Goal: Task Accomplishment & Management: Use online tool/utility

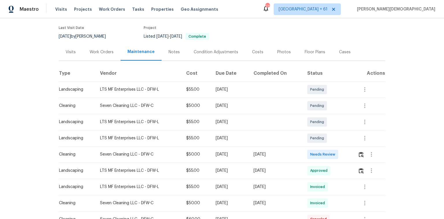
scroll to position [46, 0]
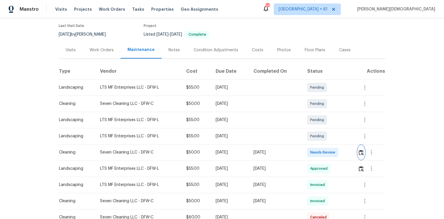
click at [361, 150] on img "button" at bounding box center [361, 152] width 5 height 5
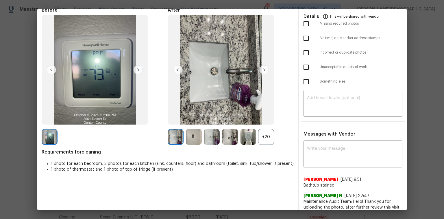
scroll to position [50, 0]
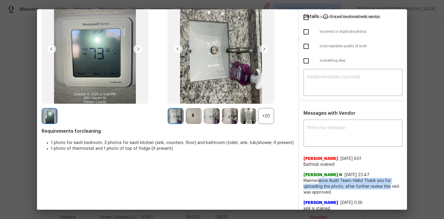
drag, startPoint x: 316, startPoint y: 175, endPoint x: 386, endPoint y: 180, distance: 70.5
click at [386, 180] on span "Maintenance Audit Team: Hello! Thank you for uploading the photo, after further…" at bounding box center [353, 186] width 99 height 17
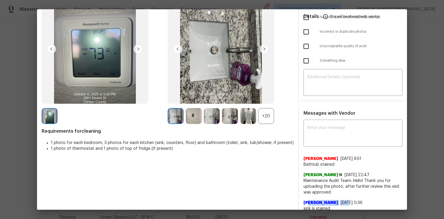
drag, startPoint x: 305, startPoint y: 190, endPoint x: 326, endPoint y: 189, distance: 20.8
click at [325, 195] on div "Julissa 9/18/25, 0:36 sink is stained" at bounding box center [353, 203] width 99 height 16
click at [327, 195] on div "Julissa 9/18/25, 0:36 sink is stained" at bounding box center [353, 203] width 99 height 16
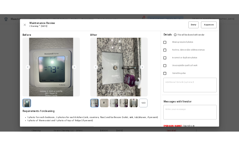
scroll to position [0, 0]
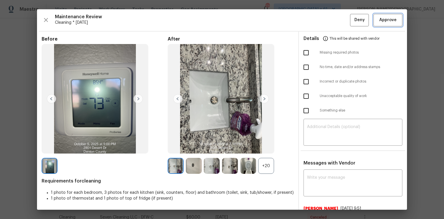
click at [379, 21] on span "Approve" at bounding box center [387, 19] width 17 height 7
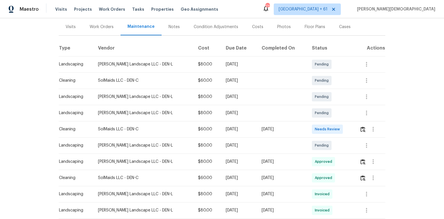
scroll to position [116, 0]
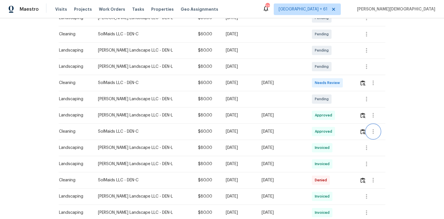
click at [316, 128] on icon "button" at bounding box center [373, 131] width 7 height 7
click at [316, 136] on li "View details" at bounding box center [384, 138] width 40 height 10
click at [316, 139] on li "View details" at bounding box center [384, 138] width 40 height 10
click at [316, 142] on div at bounding box center [222, 109] width 444 height 219
click at [316, 130] on icon "button" at bounding box center [373, 131] width 7 height 7
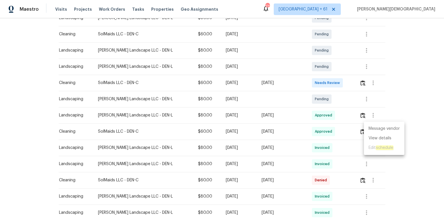
click at [316, 129] on li "Message vendor" at bounding box center [384, 129] width 40 height 10
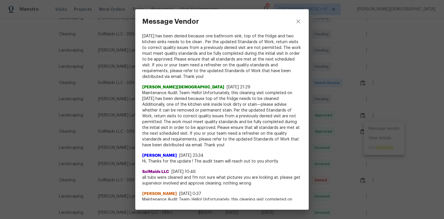
scroll to position [26, 0]
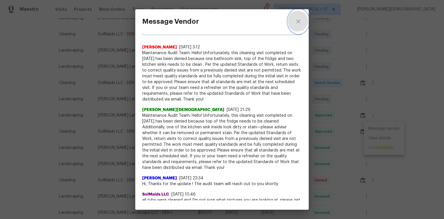
click at [297, 23] on icon "close" at bounding box center [298, 21] width 7 height 7
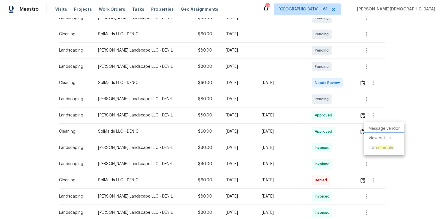
click at [316, 136] on li "View details" at bounding box center [384, 138] width 40 height 10
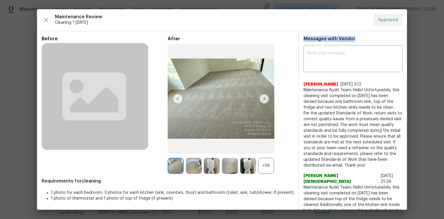
drag, startPoint x: 300, startPoint y: 38, endPoint x: 348, endPoint y: 39, distance: 48.0
drag, startPoint x: 333, startPoint y: 37, endPoint x: 363, endPoint y: 35, distance: 29.8
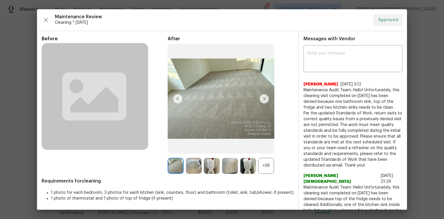
click at [316, 53] on textarea at bounding box center [353, 59] width 92 height 16
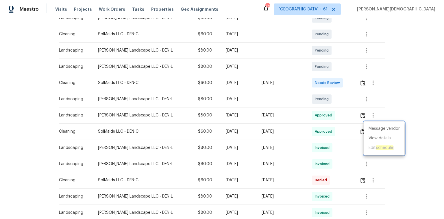
click at [316, 91] on div at bounding box center [222, 109] width 444 height 219
click at [316, 146] on div at bounding box center [367, 164] width 14 height 14
click at [316, 146] on icon "button" at bounding box center [366, 147] width 7 height 7
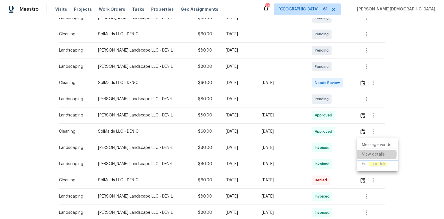
click at [316, 146] on li "View details" at bounding box center [377, 155] width 40 height 10
click at [316, 146] on div at bounding box center [222, 109] width 444 height 219
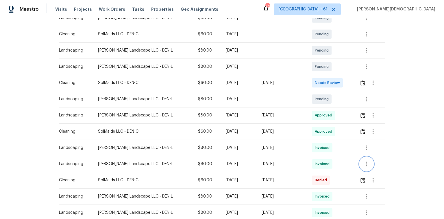
click at [316, 146] on icon "button" at bounding box center [366, 163] width 1 height 5
click at [316, 146] on li "View details" at bounding box center [377, 171] width 40 height 10
click at [316, 146] on div at bounding box center [222, 109] width 444 height 219
click at [316, 146] on icon "button" at bounding box center [373, 180] width 1 height 5
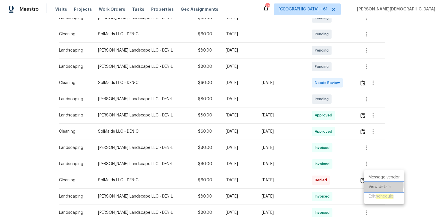
click at [316, 146] on li "View details" at bounding box center [384, 187] width 40 height 10
click at [316, 138] on div at bounding box center [222, 109] width 444 height 219
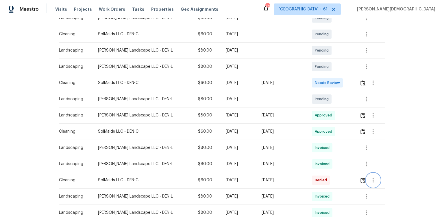
scroll to position [254, 0]
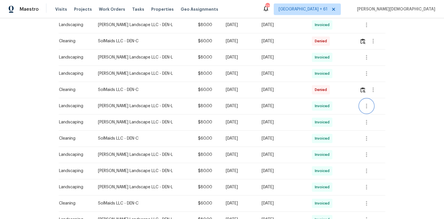
click at [316, 104] on icon "button" at bounding box center [366, 106] width 1 height 5
click at [316, 111] on li "View details" at bounding box center [377, 113] width 40 height 10
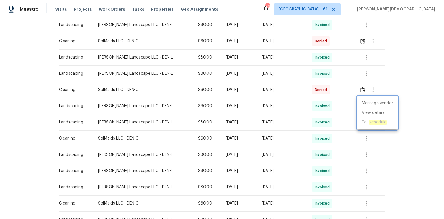
click at [316, 146] on div at bounding box center [222, 109] width 444 height 219
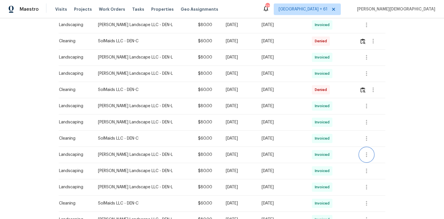
click at [316, 146] on icon "button" at bounding box center [366, 154] width 7 height 7
click at [316, 146] on li "View details" at bounding box center [377, 161] width 40 height 10
click at [316, 146] on div at bounding box center [222, 109] width 444 height 219
click at [316, 146] on icon "button" at bounding box center [366, 186] width 7 height 7
click at [316, 146] on li "View details" at bounding box center [377, 194] width 40 height 10
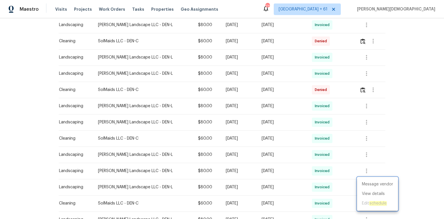
click at [316, 146] on div at bounding box center [222, 109] width 444 height 219
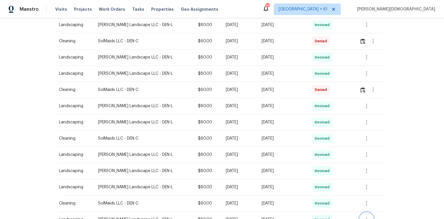
click at [316, 146] on button "button" at bounding box center [367, 219] width 14 height 14
click at [316, 146] on li "View details" at bounding box center [377, 199] width 40 height 10
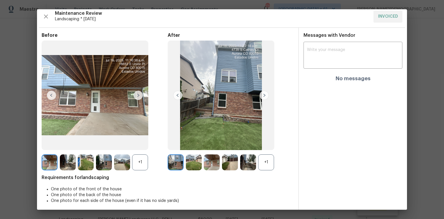
scroll to position [5, 0]
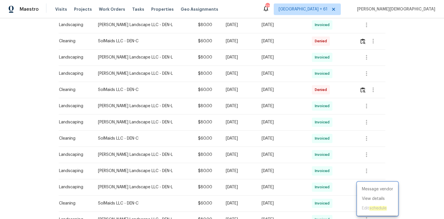
click at [316, 146] on div at bounding box center [222, 109] width 444 height 219
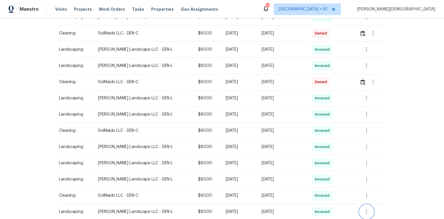
scroll to position [331, 0]
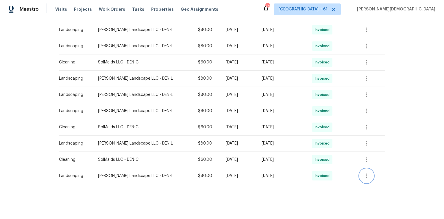
click at [316, 146] on button "button" at bounding box center [367, 176] width 14 height 14
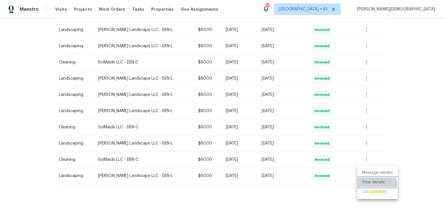
click at [316, 146] on li "View details" at bounding box center [377, 182] width 40 height 10
click at [316, 102] on div at bounding box center [222, 109] width 444 height 219
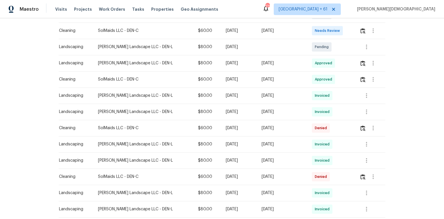
scroll to position [146, 0]
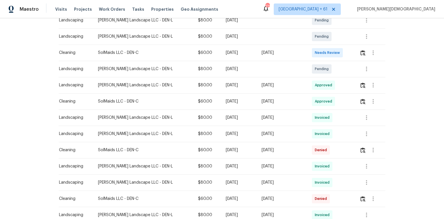
click at [316, 46] on div at bounding box center [372, 53] width 25 height 14
click at [316, 146] on img "button" at bounding box center [363, 198] width 5 height 5
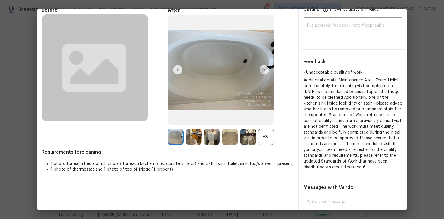
scroll to position [69, 0]
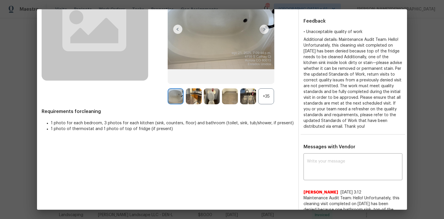
click at [275, 95] on div "+35" at bounding box center [231, 96] width 126 height 16
click at [262, 97] on div "+35" at bounding box center [266, 96] width 16 height 16
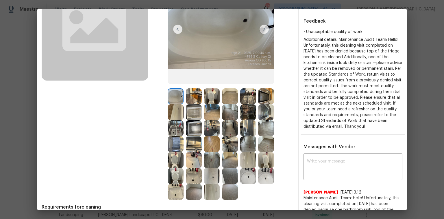
click at [247, 99] on img at bounding box center [248, 96] width 16 height 16
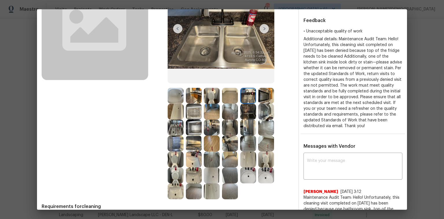
scroll to position [93, 0]
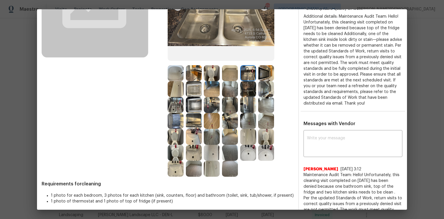
click at [197, 106] on img at bounding box center [194, 105] width 16 height 16
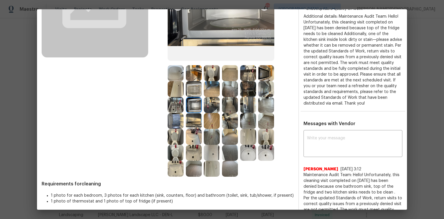
click at [177, 105] on img at bounding box center [176, 105] width 16 height 16
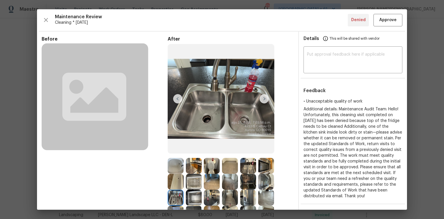
scroll to position [69, 0]
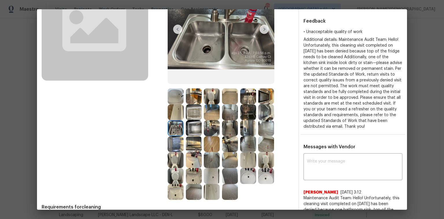
click at [172, 126] on img at bounding box center [176, 128] width 16 height 16
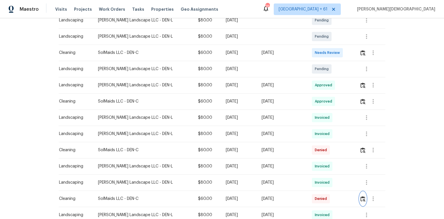
scroll to position [99, 0]
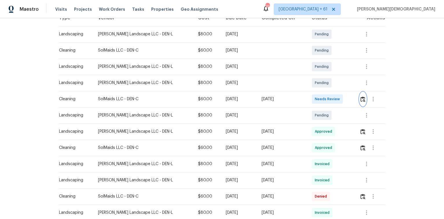
click at [316, 95] on button "button" at bounding box center [363, 99] width 7 height 14
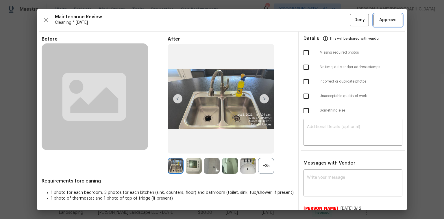
click at [316, 17] on span "Approve" at bounding box center [387, 19] width 17 height 7
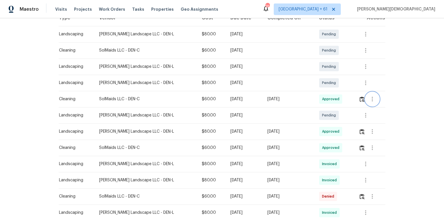
click at [316, 96] on icon "button" at bounding box center [372, 98] width 7 height 7
click at [316, 96] on li "Message vendor" at bounding box center [383, 96] width 40 height 10
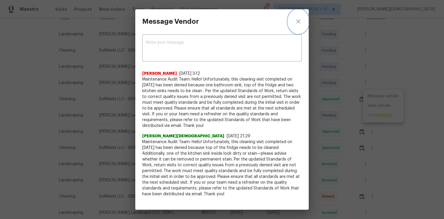
click at [301, 21] on icon "close" at bounding box center [298, 21] width 7 height 7
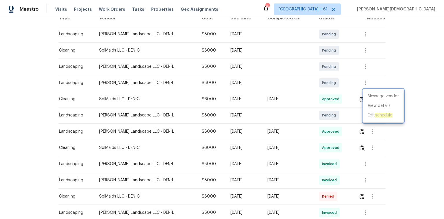
click at [316, 76] on div at bounding box center [222, 109] width 444 height 219
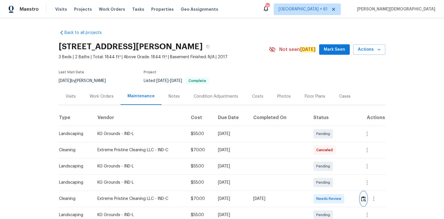
click at [361, 197] on img "button" at bounding box center [363, 198] width 5 height 5
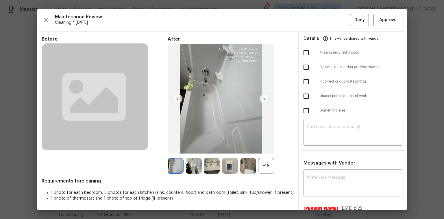
click at [377, 27] on div "Maintenance Review Cleaning * Mon, Sep 29 Deny Approve Before After +16 Require…" at bounding box center [222, 109] width 370 height 200
click at [378, 24] on button "Approve" at bounding box center [388, 20] width 29 height 12
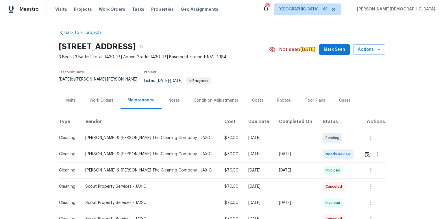
scroll to position [23, 0]
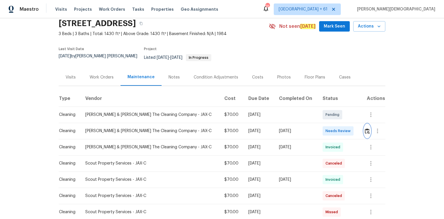
click at [316, 128] on img "button" at bounding box center [367, 130] width 5 height 5
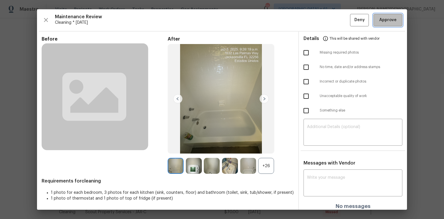
click at [316, 21] on span "Approve" at bounding box center [387, 19] width 17 height 7
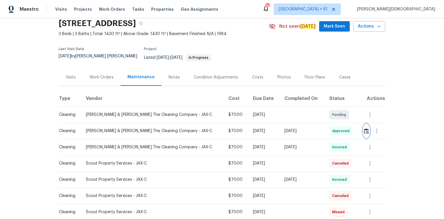
click at [316, 128] on img "button" at bounding box center [366, 130] width 5 height 5
click at [316, 145] on icon "button" at bounding box center [370, 147] width 1 height 5
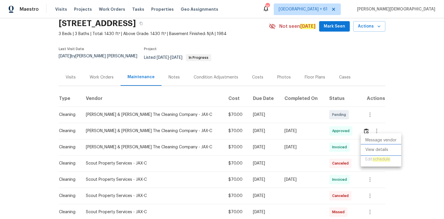
click at [316, 146] on li "View details" at bounding box center [381, 150] width 40 height 10
click at [316, 146] on div at bounding box center [222, 109] width 444 height 219
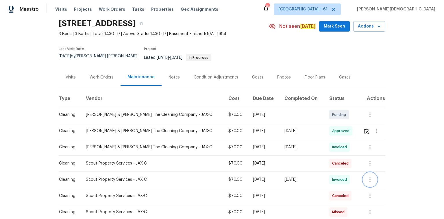
click at [316, 146] on icon "button" at bounding box center [370, 179] width 7 height 7
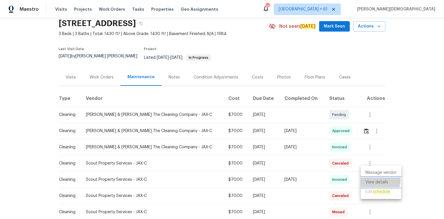
click at [316, 146] on li "View details" at bounding box center [381, 182] width 40 height 10
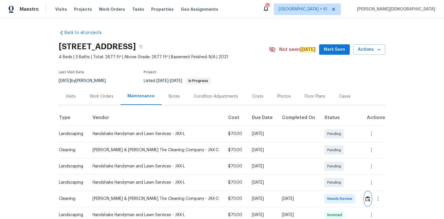
click at [316, 146] on img "button" at bounding box center [368, 198] width 5 height 5
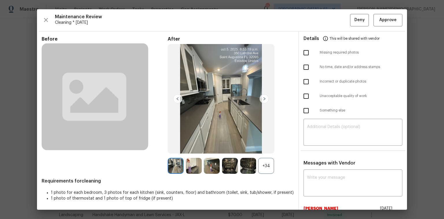
click at [316, 13] on div "Maintenance Review Cleaning * Mon, Sep 29 Deny Approve Before After +34 Require…" at bounding box center [222, 109] width 370 height 200
click at [316, 19] on span "Approve" at bounding box center [387, 19] width 17 height 7
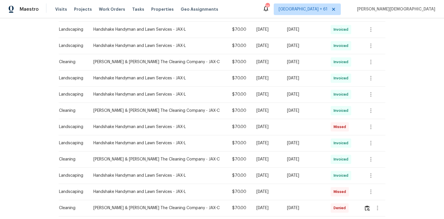
scroll to position [301, 0]
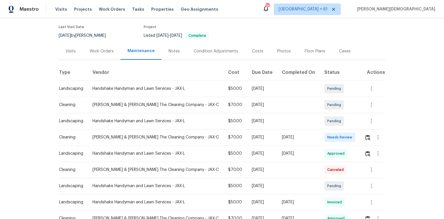
scroll to position [69, 0]
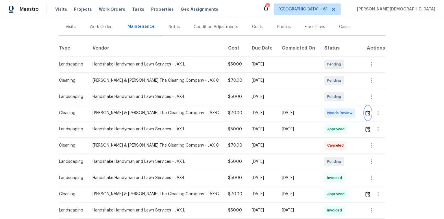
click at [365, 107] on button "button" at bounding box center [368, 113] width 7 height 14
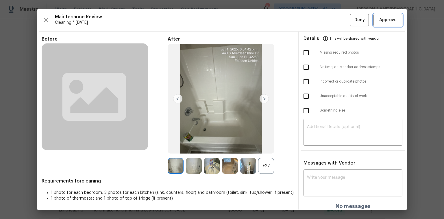
click at [384, 23] on span "Approve" at bounding box center [387, 19] width 17 height 7
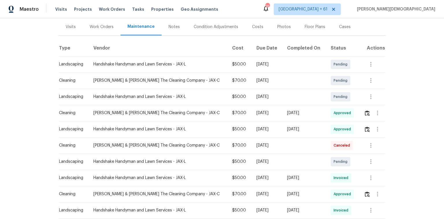
click at [387, 68] on div "Back to all projects [STREET_ADDRESS][PERSON_NAME] 5 Beds | 3 Baths | Total: 23…" at bounding box center [222, 118] width 444 height 200
click at [405, 46] on div "Back to all projects [STREET_ADDRESS][PERSON_NAME] 5 Beds | 3 Baths | Total: 23…" at bounding box center [222, 118] width 444 height 200
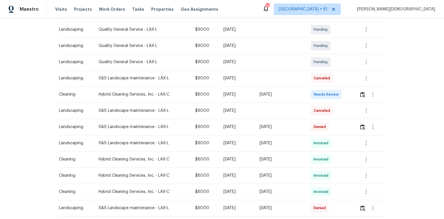
scroll to position [162, 0]
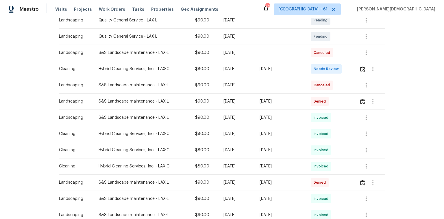
click at [316, 68] on td at bounding box center [370, 69] width 31 height 16
click at [316, 69] on button "button" at bounding box center [362, 69] width 7 height 14
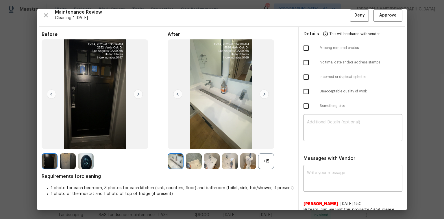
scroll to position [6, 0]
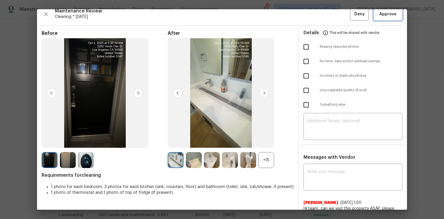
click at [316, 17] on span "Approve" at bounding box center [387, 14] width 17 height 7
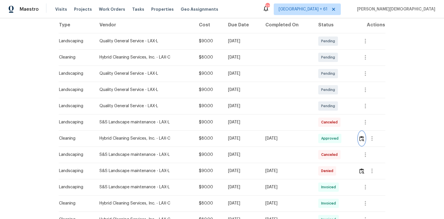
scroll to position [0, 0]
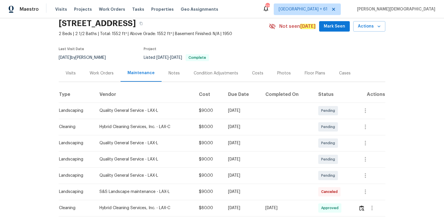
scroll to position [46, 0]
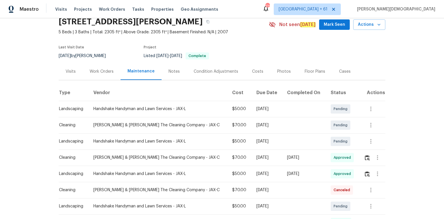
scroll to position [46, 0]
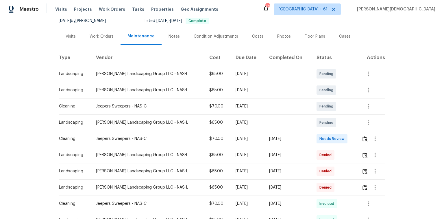
scroll to position [93, 0]
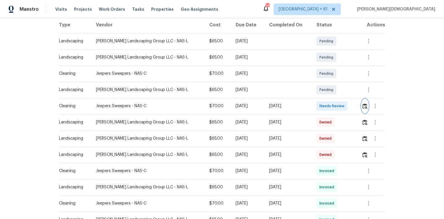
click at [363, 103] on img "button" at bounding box center [365, 105] width 5 height 5
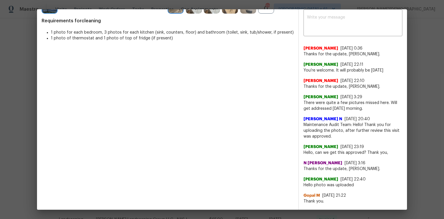
scroll to position [139, 0]
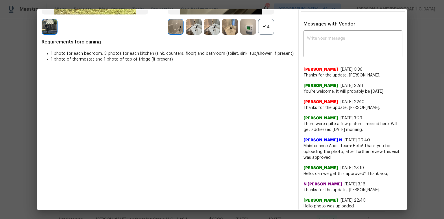
drag, startPoint x: 328, startPoint y: 88, endPoint x: 393, endPoint y: 87, distance: 65.1
click at [393, 88] on span "You’re welcome. It will probably be tomorrow" at bounding box center [353, 91] width 99 height 6
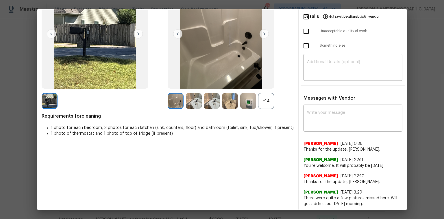
scroll to position [0, 0]
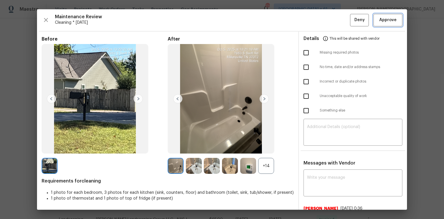
click at [391, 17] on span "Approve" at bounding box center [387, 19] width 17 height 7
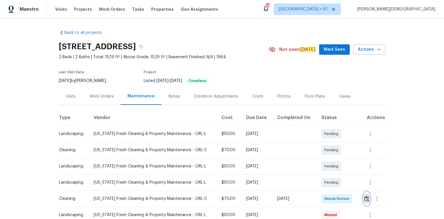
click at [316, 146] on img "button" at bounding box center [366, 198] width 5 height 5
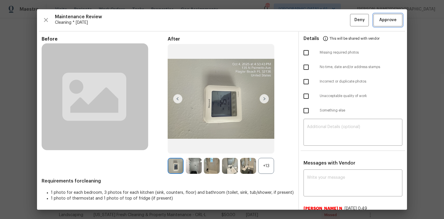
click at [316, 17] on span "Approve" at bounding box center [388, 19] width 20 height 7
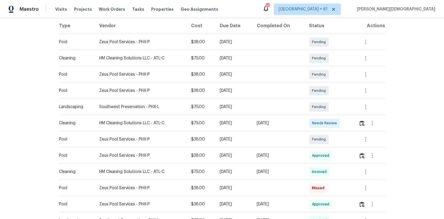
scroll to position [93, 0]
click at [316, 123] on button "button" at bounding box center [362, 122] width 7 height 14
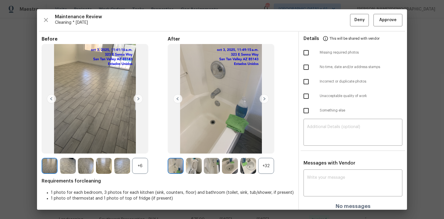
click at [261, 146] on div "+32" at bounding box center [266, 166] width 16 height 16
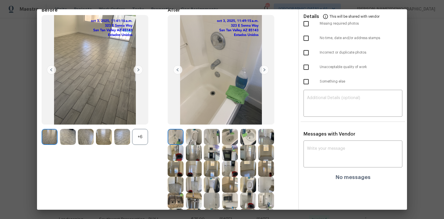
scroll to position [0, 0]
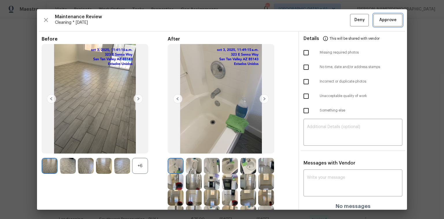
click at [316, 21] on span "Approve" at bounding box center [387, 19] width 17 height 7
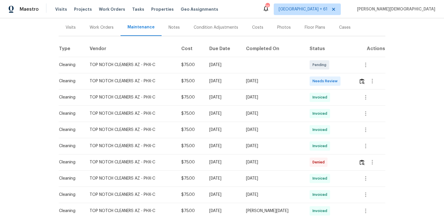
scroll to position [69, 0]
click at [316, 78] on img "button" at bounding box center [362, 80] width 5 height 5
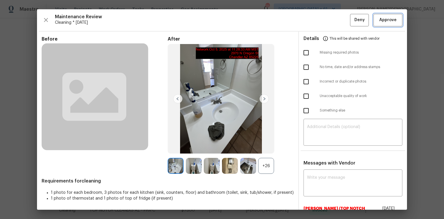
click at [316, 21] on span "Approve" at bounding box center [387, 19] width 17 height 7
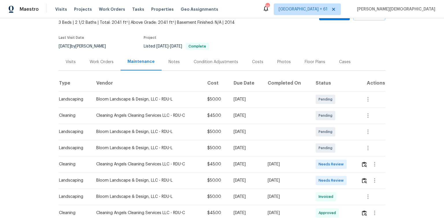
scroll to position [69, 0]
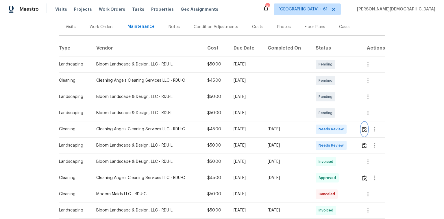
click at [316, 126] on img "button" at bounding box center [364, 128] width 5 height 5
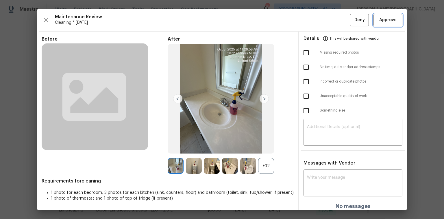
click at [316, 21] on span "Approve" at bounding box center [387, 19] width 17 height 7
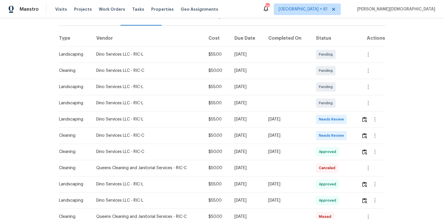
scroll to position [116, 0]
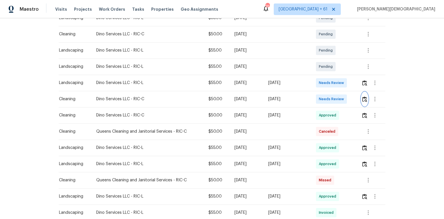
click at [316, 99] on button "button" at bounding box center [364, 99] width 7 height 14
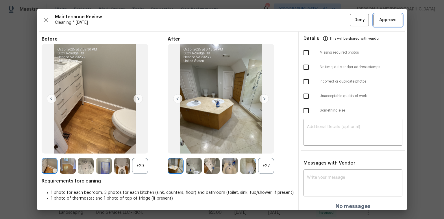
click at [316, 22] on span "Approve" at bounding box center [387, 19] width 17 height 7
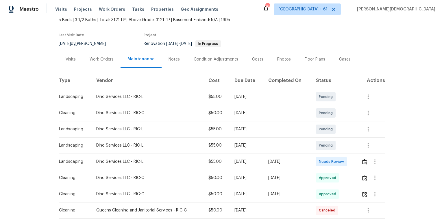
scroll to position [69, 0]
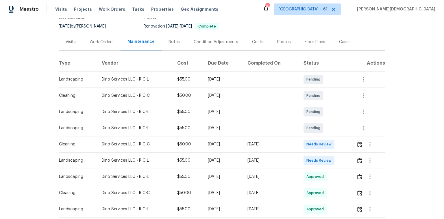
scroll to position [116, 0]
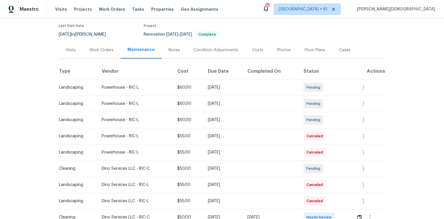
scroll to position [104, 0]
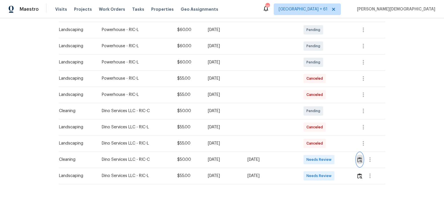
click at [316, 146] on img "button" at bounding box center [359, 159] width 5 height 5
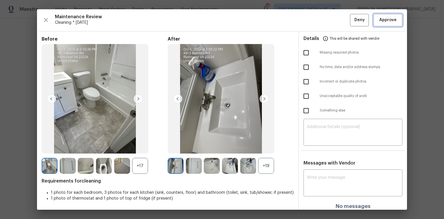
click at [316, 23] on span "Approve" at bounding box center [387, 19] width 17 height 7
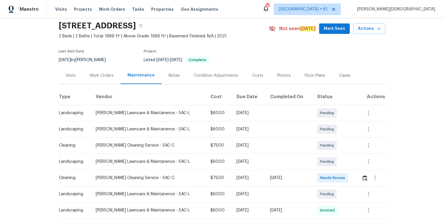
scroll to position [46, 0]
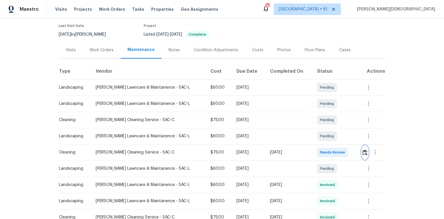
click at [316, 146] on img "button" at bounding box center [365, 152] width 5 height 5
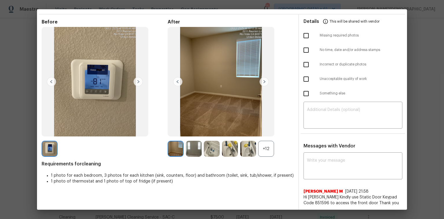
scroll to position [0, 0]
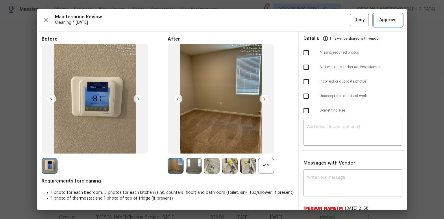
click at [316, 18] on span "Approve" at bounding box center [387, 19] width 17 height 7
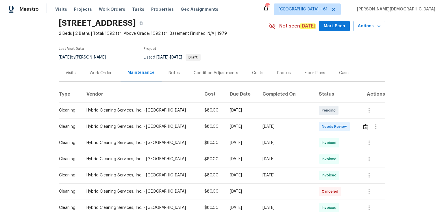
scroll to position [69, 0]
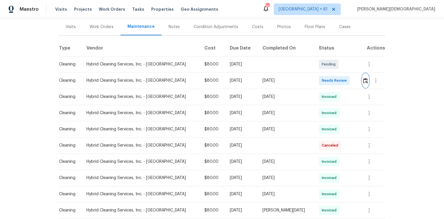
click at [316, 81] on button "button" at bounding box center [365, 80] width 7 height 14
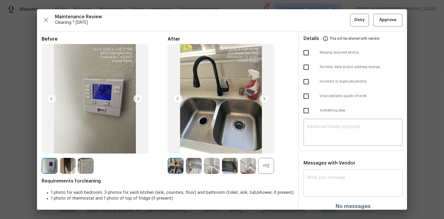
click at [316, 146] on textarea at bounding box center [353, 183] width 92 height 16
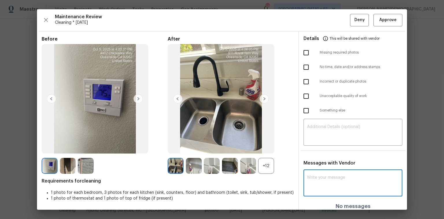
paste textarea "Maintenance Audit Team: Hello! Unfortunately, this cleaning visit completed on …"
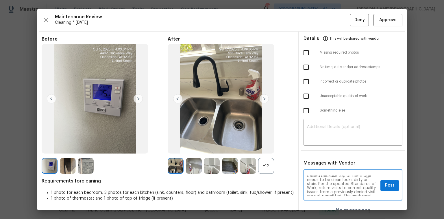
scroll to position [0, 0]
type textarea "Maintenance Audit Team: Hello! Unfortunately, this cleaning visit completed on …"
click at [316, 133] on textarea at bounding box center [353, 133] width 92 height 16
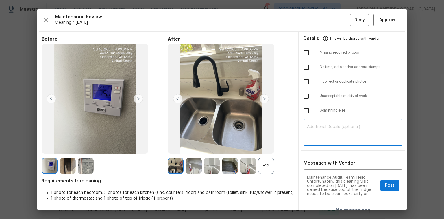
paste textarea "Maintenance Audit Team: Hello! Unfortunately, this cleaning visit completed on …"
type textarea "Maintenance Audit Team: Hello! Unfortunately, this cleaning visit completed on …"
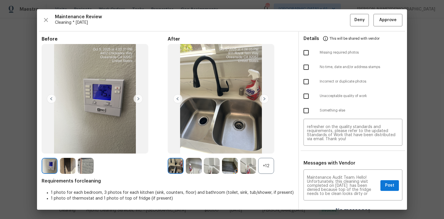
click at [307, 92] on input "checkbox" at bounding box center [306, 96] width 12 height 12
checkbox input "true"
click at [316, 146] on span "Post" at bounding box center [389, 185] width 9 height 7
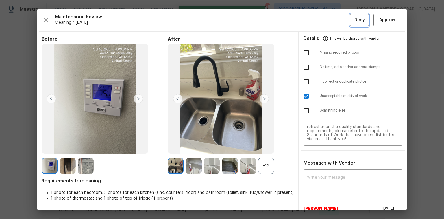
click at [316, 23] on span "Deny" at bounding box center [360, 19] width 10 height 7
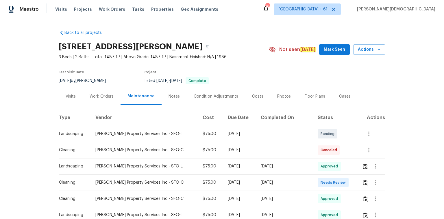
click at [362, 182] on div at bounding box center [373, 182] width 23 height 14
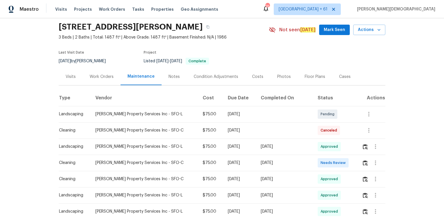
scroll to position [46, 0]
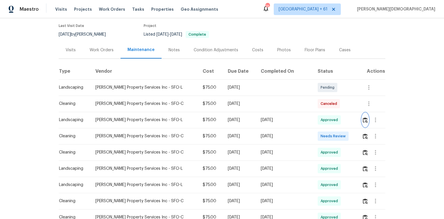
click at [363, 118] on img "button" at bounding box center [365, 119] width 5 height 5
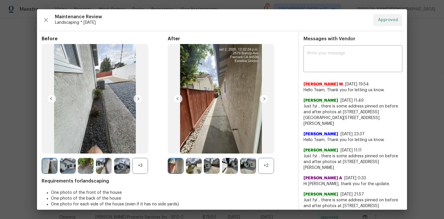
click at [264, 99] on img at bounding box center [264, 98] width 9 height 9
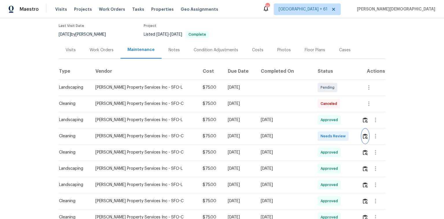
click at [363, 133] on img "button" at bounding box center [365, 135] width 5 height 5
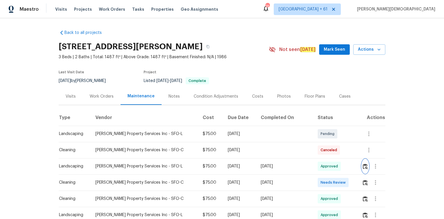
click at [363, 164] on img "button" at bounding box center [365, 165] width 5 height 5
click at [362, 178] on button "button" at bounding box center [365, 182] width 7 height 14
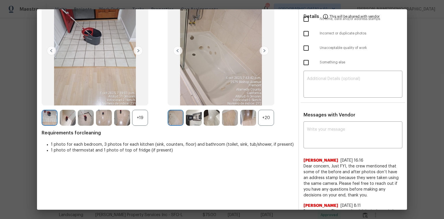
scroll to position [118, 0]
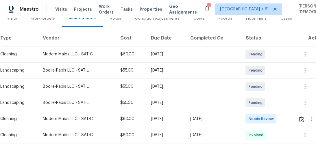
scroll to position [93, 0]
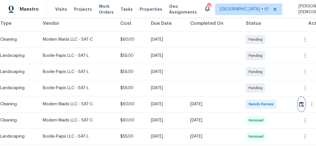
click at [303, 102] on img "button" at bounding box center [301, 104] width 5 height 5
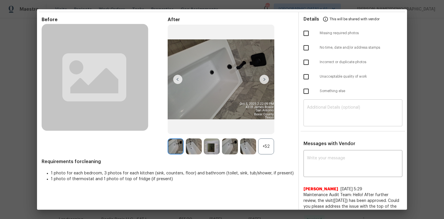
scroll to position [35, 0]
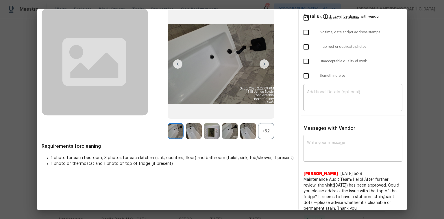
click at [316, 141] on textarea at bounding box center [353, 149] width 92 height 16
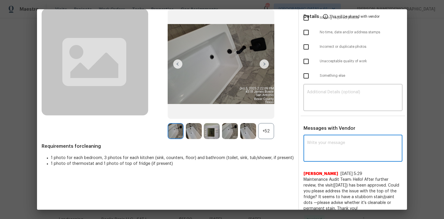
paste textarea "Maintenance Audit Team: Hello! Unfortunately, this cleaning visit completed on …"
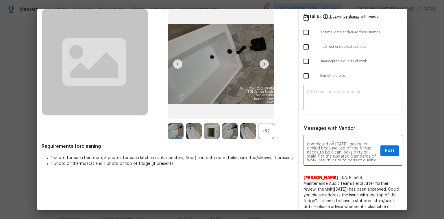
scroll to position [0, 0]
type textarea "Maintenance Audit Team: Hello! Unfortunately, this cleaning visit completed on …"
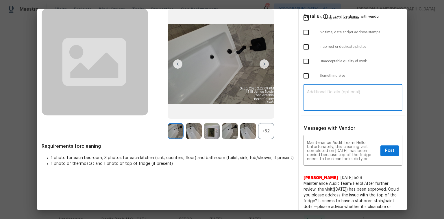
click at [316, 90] on textarea at bounding box center [353, 98] width 92 height 16
paste textarea "Maintenance Audit Team: Hello! Unfortunately, this cleaning visit completed on …"
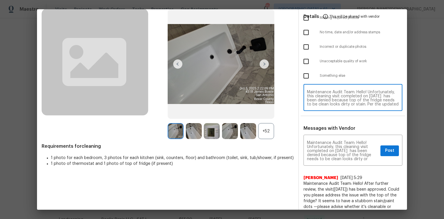
type textarea "Maintenance Audit Team: Hello! Unfortunately, this cleaning visit completed on …"
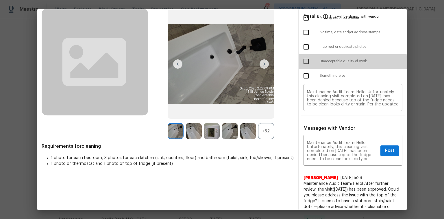
click at [306, 61] on input "checkbox" at bounding box center [306, 61] width 12 height 12
checkbox input "true"
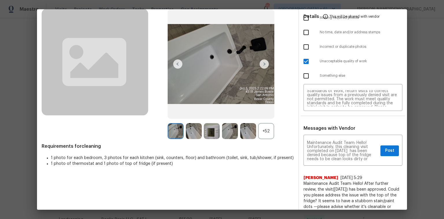
scroll to position [45, 0]
click at [316, 146] on span "Post" at bounding box center [389, 150] width 9 height 7
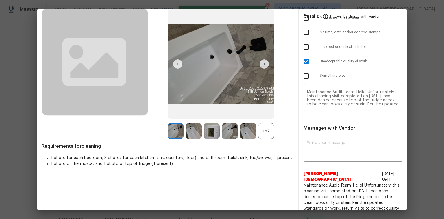
scroll to position [0, 0]
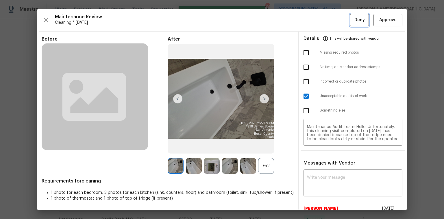
click at [316, 22] on span "Deny" at bounding box center [360, 19] width 10 height 7
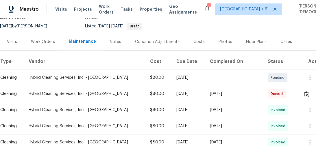
scroll to position [93, 0]
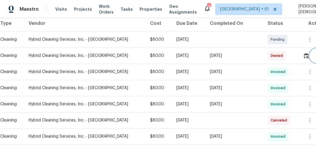
click at [310, 54] on button "button" at bounding box center [317, 56] width 14 height 14
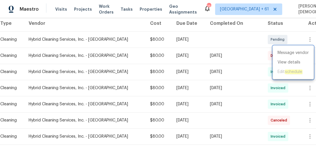
click at [227, 47] on div at bounding box center [158, 73] width 316 height 146
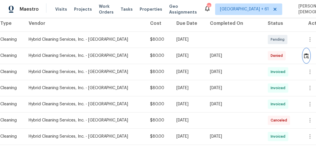
click at [304, 54] on img "button" at bounding box center [306, 55] width 5 height 5
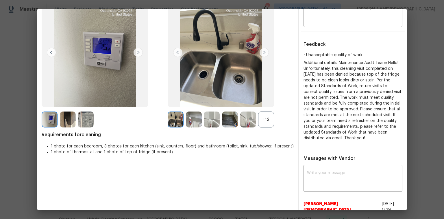
scroll to position [0, 0]
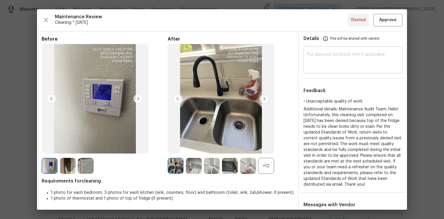
click at [316, 52] on textarea at bounding box center [353, 60] width 92 height 16
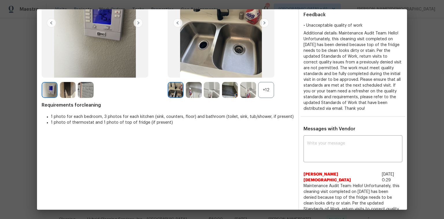
scroll to position [121, 0]
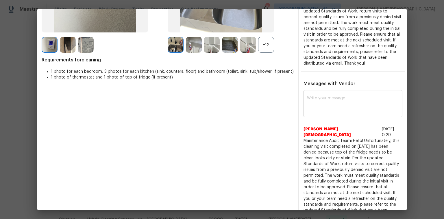
click at [313, 91] on div "x ​" at bounding box center [353, 103] width 99 height 25
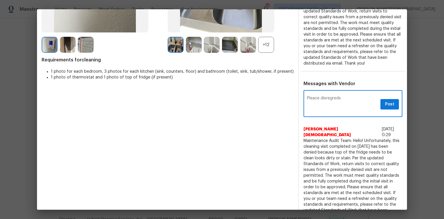
drag, startPoint x: 328, startPoint y: 91, endPoint x: 319, endPoint y: 91, distance: 9.0
click at [316, 96] on textarea "Pleace disregreds" at bounding box center [342, 104] width 71 height 16
click at [314, 96] on textarea "Pleace disregreds" at bounding box center [342, 104] width 71 height 16
click at [316, 96] on textarea "Pleace disregreds" at bounding box center [342, 104] width 71 height 16
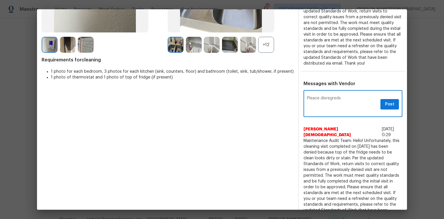
drag, startPoint x: 350, startPoint y: 90, endPoint x: 318, endPoint y: 88, distance: 32.2
click at [316, 91] on div "Pleace disregreds x Post ​" at bounding box center [353, 103] width 99 height 25
click at [316, 96] on textarea "Pleace disregreds" at bounding box center [342, 104] width 71 height 16
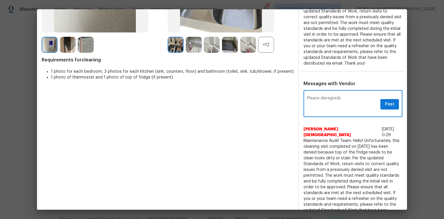
click at [316, 96] on textarea "Pleace disregreds" at bounding box center [342, 104] width 71 height 16
click at [316, 96] on textarea "Pleace disregrads" at bounding box center [342, 104] width 71 height 16
click at [315, 96] on textarea "Pleace disregrads the below comments" at bounding box center [342, 104] width 71 height 16
click at [316, 96] on textarea "Please disregrads the below comments" at bounding box center [342, 104] width 71 height 16
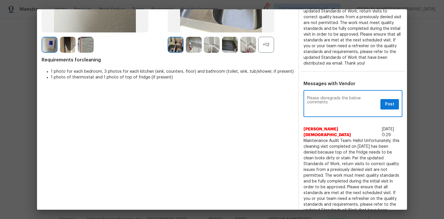
type textarea "Please disregrads the below comments"
click at [316, 99] on button "Post" at bounding box center [390, 104] width 19 height 11
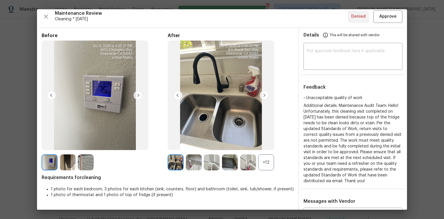
scroll to position [0, 0]
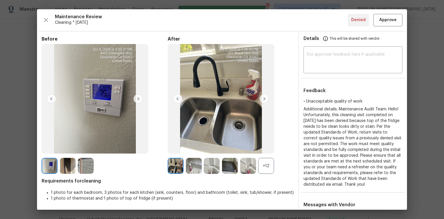
click at [267, 146] on div "+12" at bounding box center [266, 166] width 16 height 16
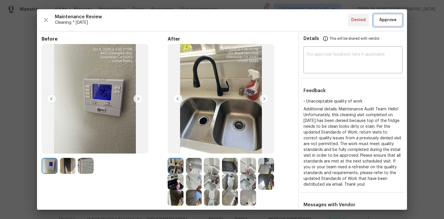
click at [316, 21] on span "Approve" at bounding box center [387, 19] width 17 height 7
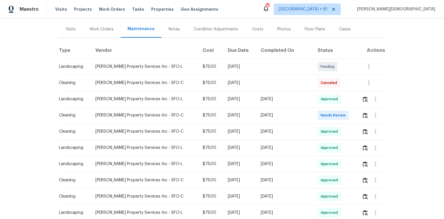
scroll to position [69, 0]
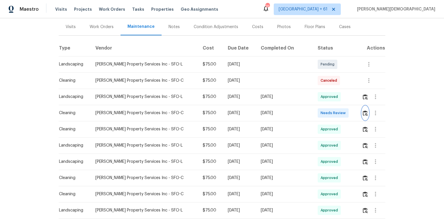
click at [363, 110] on img "button" at bounding box center [365, 112] width 5 height 5
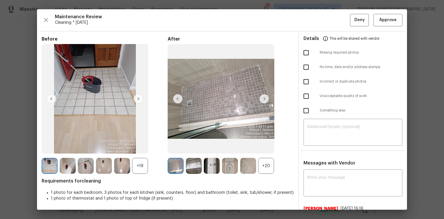
scroll to position [0, 0]
click at [379, 24] on button "Approve" at bounding box center [388, 20] width 29 height 12
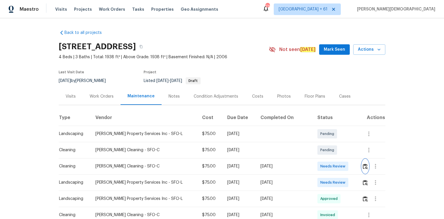
click at [316, 146] on img "button" at bounding box center [365, 165] width 5 height 5
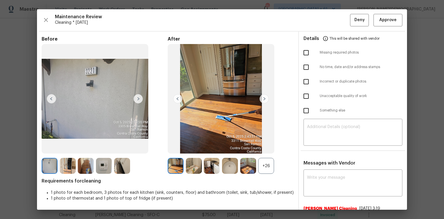
click at [263, 146] on div "+26" at bounding box center [266, 166] width 16 height 16
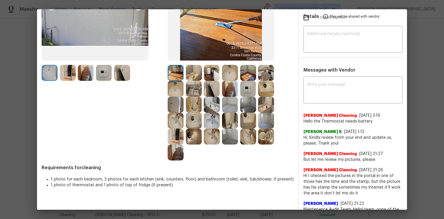
scroll to position [116, 0]
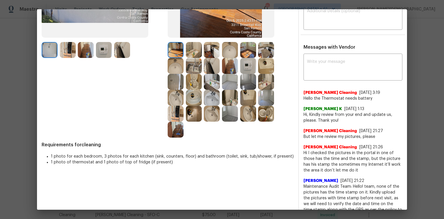
click at [247, 61] on img at bounding box center [248, 66] width 16 height 16
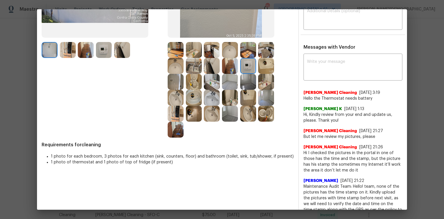
click at [107, 46] on img at bounding box center [104, 50] width 16 height 16
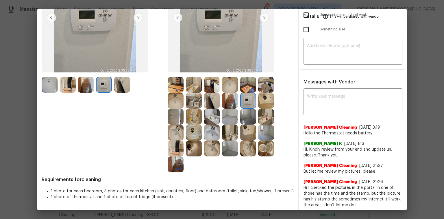
scroll to position [46, 0]
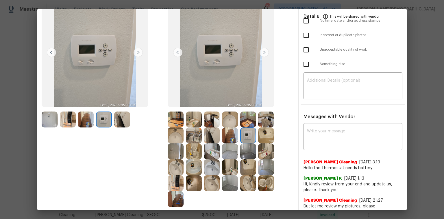
click at [141, 51] on img at bounding box center [138, 52] width 9 height 9
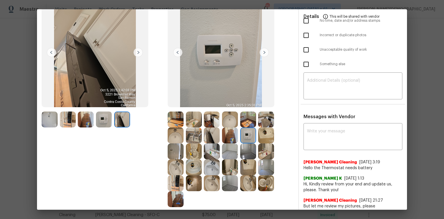
click at [139, 51] on img at bounding box center [138, 52] width 9 height 9
click at [140, 54] on img at bounding box center [138, 52] width 9 height 9
click at [51, 51] on img at bounding box center [51, 52] width 9 height 9
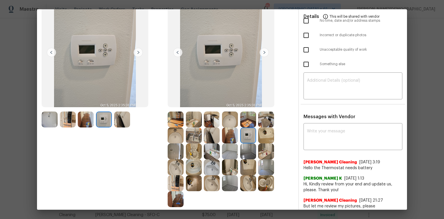
click at [51, 51] on img at bounding box center [51, 52] width 9 height 9
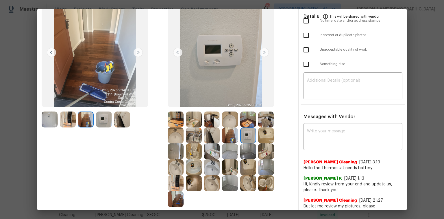
click at [111, 123] on img at bounding box center [104, 119] width 16 height 16
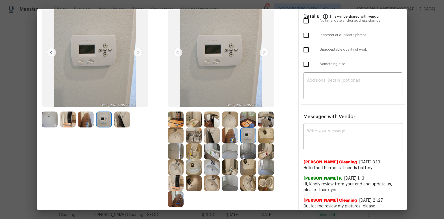
click at [137, 53] on img at bounding box center [138, 52] width 9 height 9
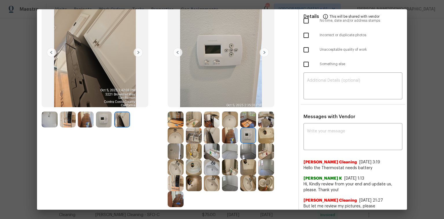
click at [178, 52] on img at bounding box center [177, 52] width 9 height 9
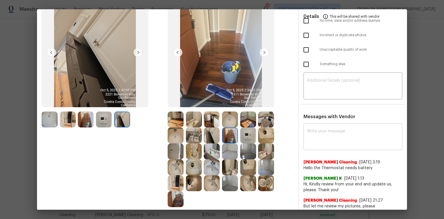
click at [315, 129] on textarea at bounding box center [353, 137] width 92 height 16
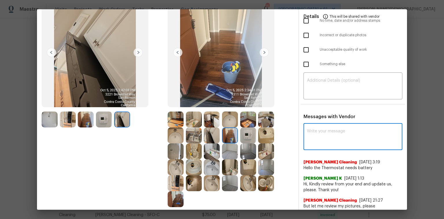
paste textarea "Maintenance Audit Team: Hello! Unfortunately, this cleaning visit completed on …"
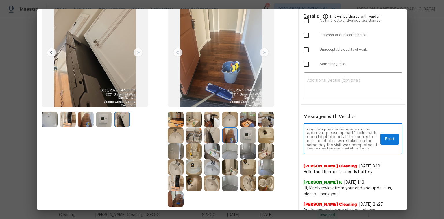
scroll to position [0, 0]
type textarea "Maintenance Audit Team: Hello! Unfortunately, this cleaning visit completed on …"
click at [316, 78] on textarea at bounding box center [353, 86] width 92 height 16
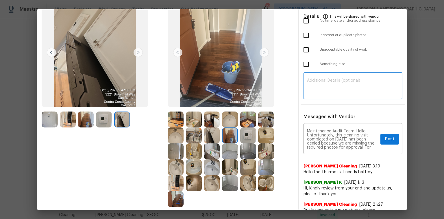
paste textarea "Maintenance Audit Team: Hello! Unfortunately, this cleaning visit completed on …"
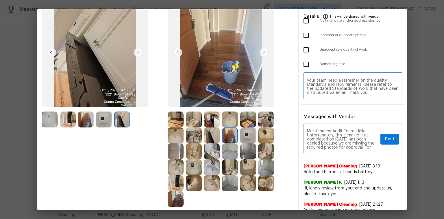
type textarea "Maintenance Audit Team: Hello! Unfortunately, this cleaning visit completed on …"
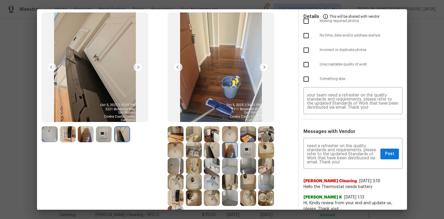
scroll to position [0, 0]
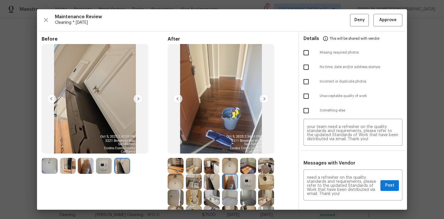
click at [304, 54] on input "checkbox" at bounding box center [306, 53] width 12 height 12
checkbox input "true"
click at [316, 146] on span "Post" at bounding box center [389, 185] width 9 height 7
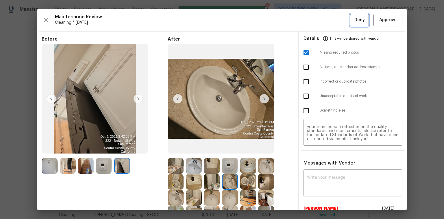
click at [316, 23] on span "Deny" at bounding box center [360, 19] width 10 height 7
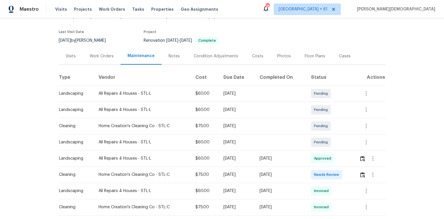
scroll to position [69, 0]
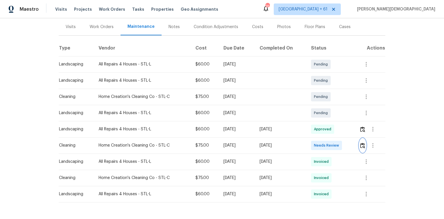
click at [316, 143] on img "button" at bounding box center [362, 145] width 5 height 5
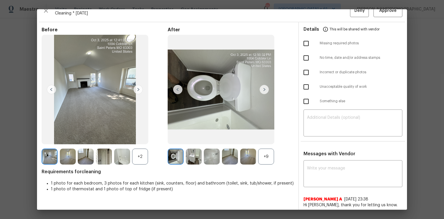
scroll to position [0, 0]
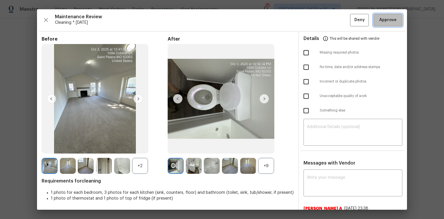
click at [316, 15] on button "Approve" at bounding box center [388, 20] width 29 height 12
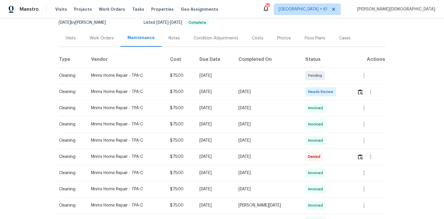
scroll to position [93, 0]
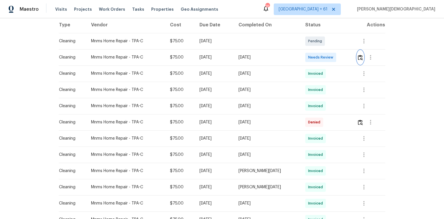
click at [316, 57] on img "button" at bounding box center [360, 57] width 5 height 5
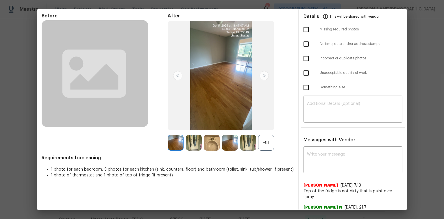
scroll to position [0, 0]
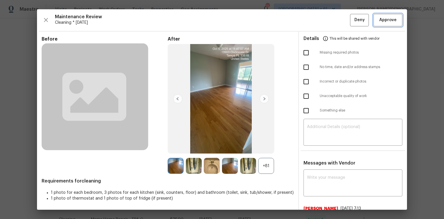
click at [316, 23] on button "Approve" at bounding box center [388, 20] width 29 height 12
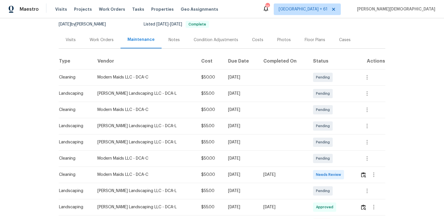
scroll to position [69, 0]
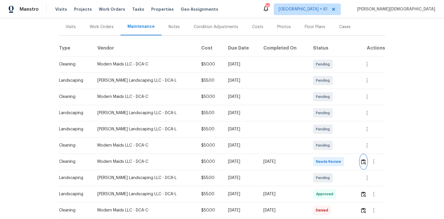
click at [316, 146] on img "button" at bounding box center [363, 161] width 5 height 5
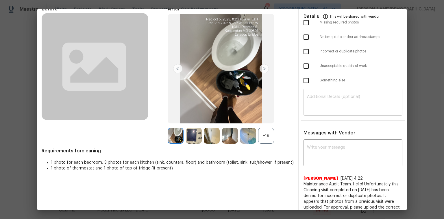
scroll to position [0, 0]
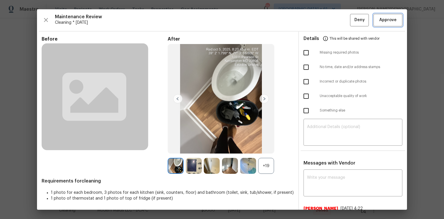
click at [316, 21] on span "Approve" at bounding box center [388, 19] width 20 height 7
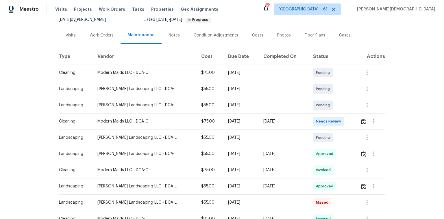
scroll to position [93, 0]
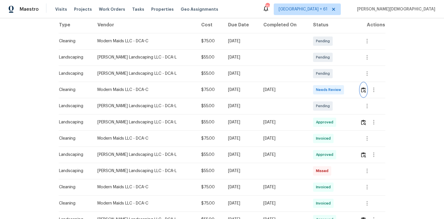
click at [316, 87] on img "button" at bounding box center [363, 89] width 5 height 5
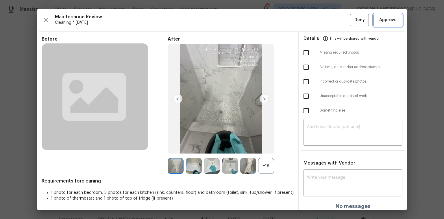
click at [316, 22] on span "Approve" at bounding box center [387, 19] width 17 height 7
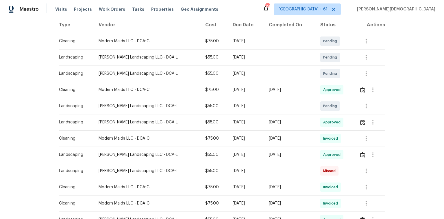
click at [316, 91] on div "Back to all projects 9380 Crystal Ln, Bel Alton, MD 20611 3 Beds | 2 1/2 Baths …" at bounding box center [222, 118] width 444 height 200
click at [316, 146] on div "Back to all projects 9380 Crystal Ln, Bel Alton, MD 20611 3 Beds | 2 1/2 Baths …" at bounding box center [222, 118] width 444 height 200
click at [316, 143] on div "Back to all projects 9380 Crystal Ln, Bel Alton, MD 20611 3 Beds | 2 1/2 Baths …" at bounding box center [222, 118] width 444 height 200
drag, startPoint x: 205, startPoint y: 44, endPoint x: 229, endPoint y: 68, distance: 34.4
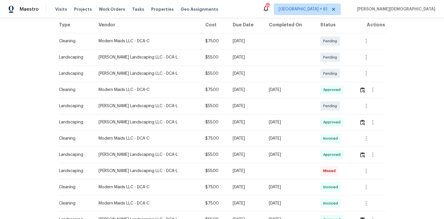
drag, startPoint x: 179, startPoint y: 90, endPoint x: 223, endPoint y: 118, distance: 51.5
click at [233, 119] on div "Wed, Sep 24 2025" at bounding box center [246, 122] width 27 height 6
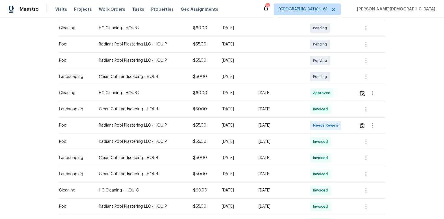
scroll to position [185, 0]
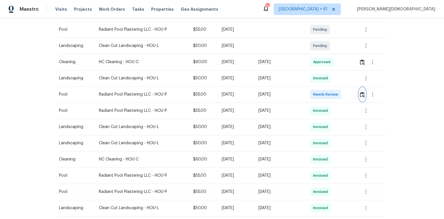
click at [316, 92] on img "button" at bounding box center [362, 94] width 5 height 5
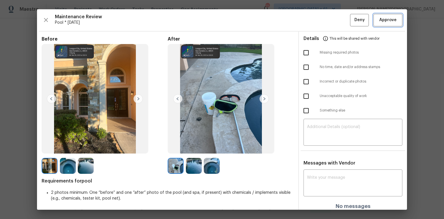
click at [316, 17] on span "Approve" at bounding box center [387, 19] width 17 height 7
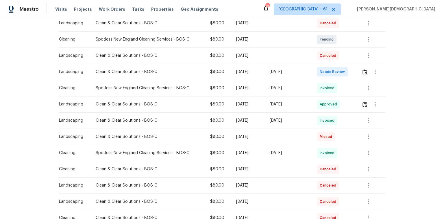
scroll to position [208, 0]
click at [316, 70] on img "button" at bounding box center [365, 71] width 5 height 5
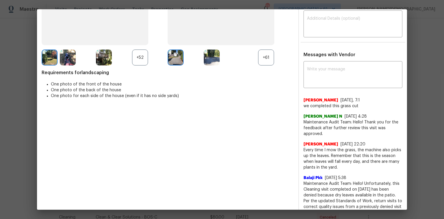
scroll to position [162, 0]
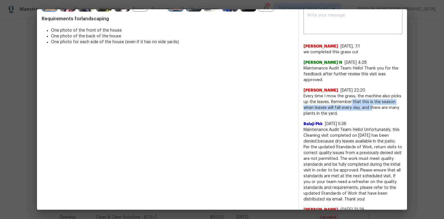
drag, startPoint x: 348, startPoint y: 94, endPoint x: 370, endPoint y: 99, distance: 22.1
click at [316, 99] on span "Every time I mow the grass, the machine also picks up the leaves. Remember that…" at bounding box center [353, 104] width 99 height 23
click at [316, 101] on span "Every time I mow the grass, the machine also picks up the leaves. Remember that…" at bounding box center [353, 104] width 99 height 23
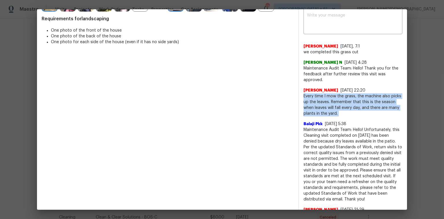
click at [316, 101] on span "Every time I mow the grass, the machine also picks up the leaves. Remember that…" at bounding box center [353, 104] width 99 height 23
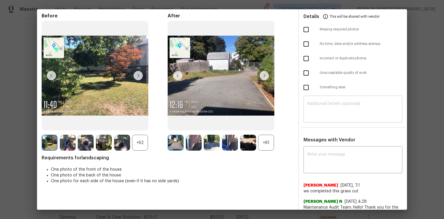
scroll to position [0, 0]
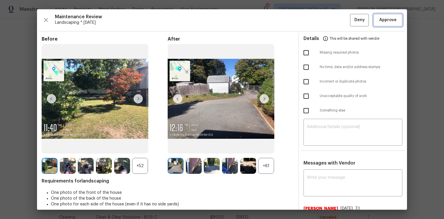
click at [316, 21] on span "Approve" at bounding box center [387, 19] width 17 height 7
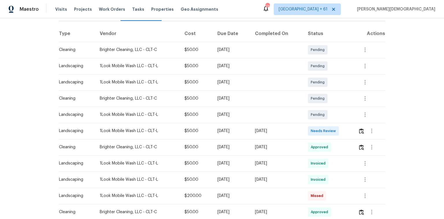
scroll to position [93, 0]
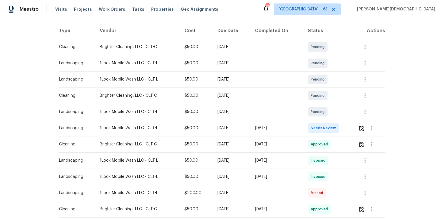
click at [316, 121] on td at bounding box center [370, 128] width 32 height 16
click at [316, 121] on button "button" at bounding box center [361, 128] width 7 height 14
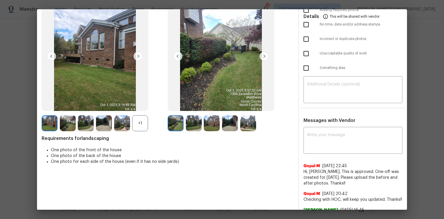
scroll to position [0, 0]
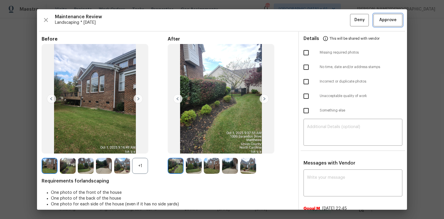
click at [316, 24] on button "Approve" at bounding box center [388, 20] width 29 height 12
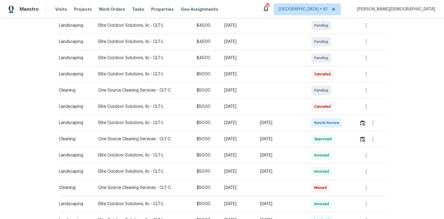
scroll to position [162, 0]
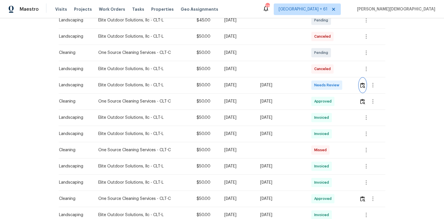
click at [364, 83] on img "button" at bounding box center [362, 84] width 5 height 5
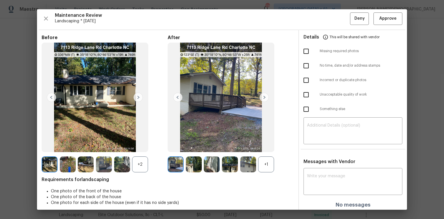
scroll to position [5, 0]
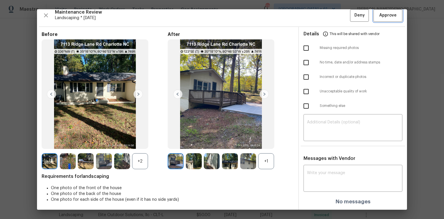
click at [387, 12] on span "Approve" at bounding box center [387, 15] width 17 height 7
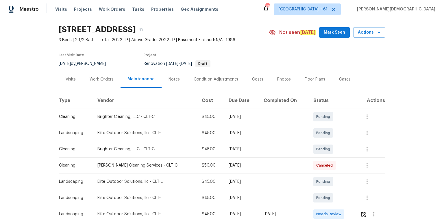
scroll to position [93, 0]
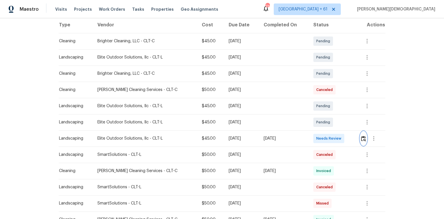
click at [363, 131] on button "button" at bounding box center [363, 138] width 7 height 14
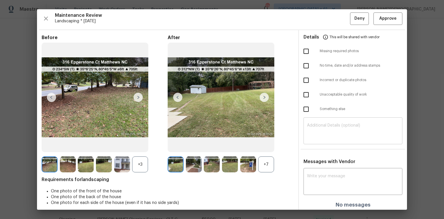
scroll to position [0, 0]
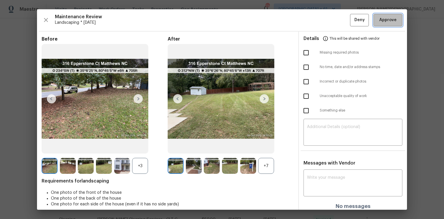
click at [383, 25] on button "Approve" at bounding box center [388, 20] width 29 height 12
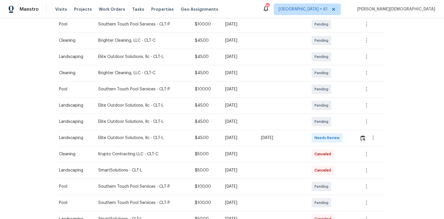
scroll to position [139, 0]
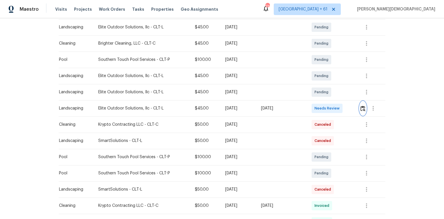
click at [316, 110] on button "button" at bounding box center [363, 108] width 7 height 14
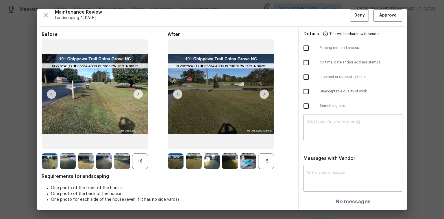
scroll to position [0, 0]
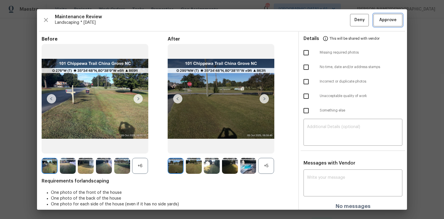
click at [316, 19] on span "Approve" at bounding box center [388, 19] width 20 height 7
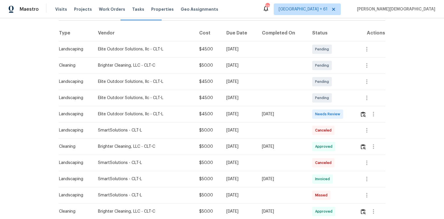
scroll to position [93, 0]
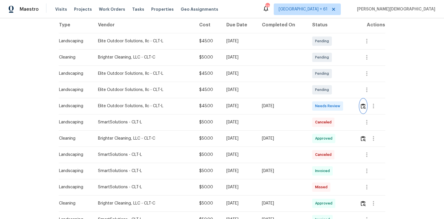
click at [363, 105] on img "button" at bounding box center [363, 105] width 5 height 5
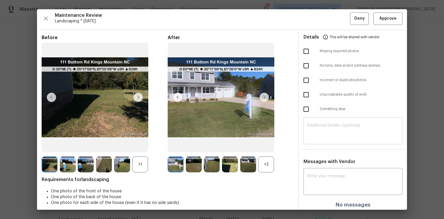
scroll to position [0, 0]
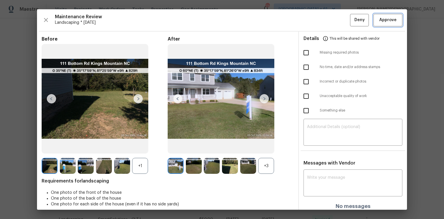
click at [385, 23] on button "Approve" at bounding box center [388, 20] width 29 height 12
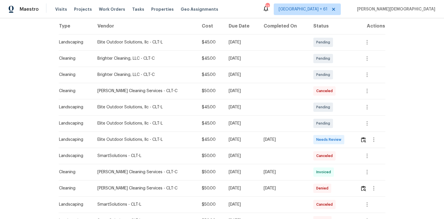
scroll to position [93, 0]
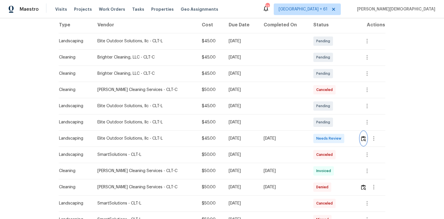
click at [316, 138] on button "button" at bounding box center [363, 138] width 7 height 14
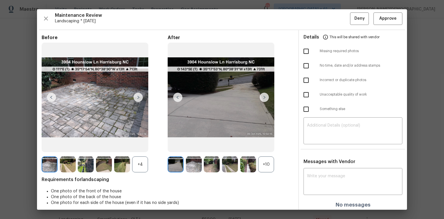
scroll to position [0, 0]
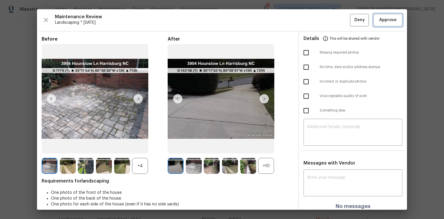
click at [316, 24] on button "Approve" at bounding box center [388, 20] width 29 height 12
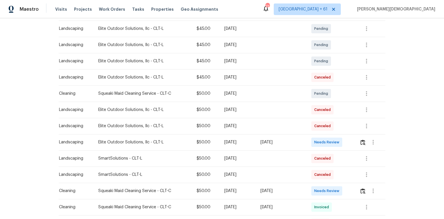
scroll to position [139, 0]
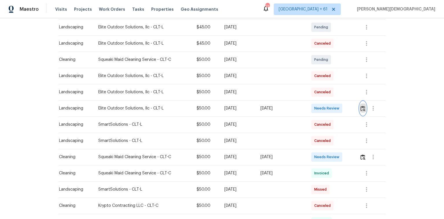
click at [316, 107] on img "button" at bounding box center [363, 108] width 5 height 5
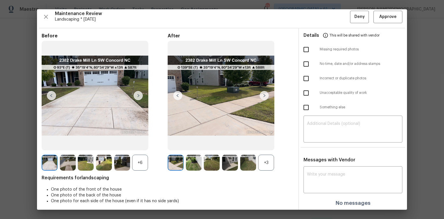
scroll to position [5, 0]
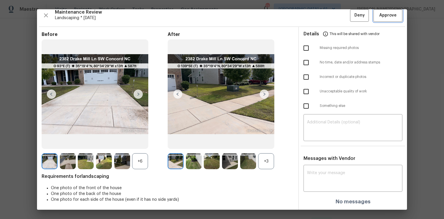
click at [316, 12] on span "Approve" at bounding box center [388, 15] width 20 height 7
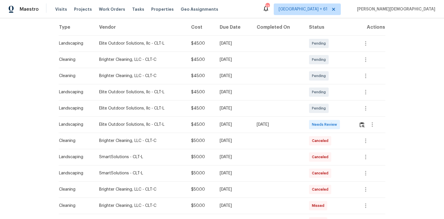
scroll to position [93, 0]
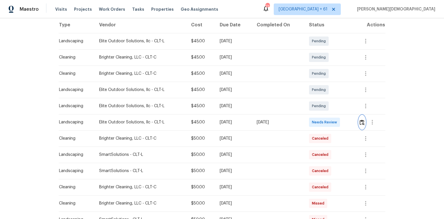
click at [316, 115] on button "button" at bounding box center [362, 122] width 7 height 14
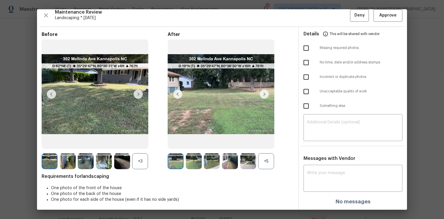
scroll to position [0, 0]
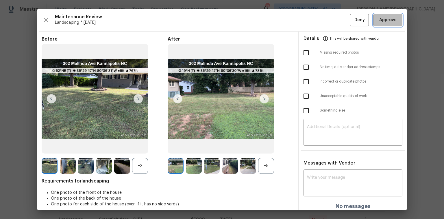
click at [316, 22] on span "Approve" at bounding box center [387, 19] width 17 height 7
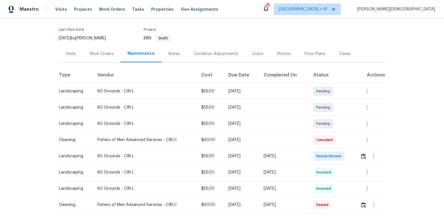
scroll to position [72, 0]
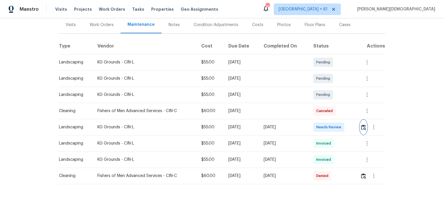
click at [316, 124] on img "button" at bounding box center [363, 126] width 5 height 5
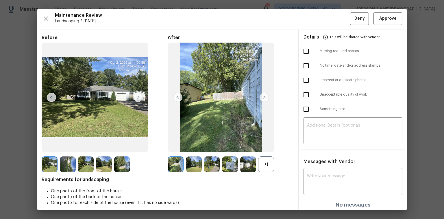
scroll to position [0, 0]
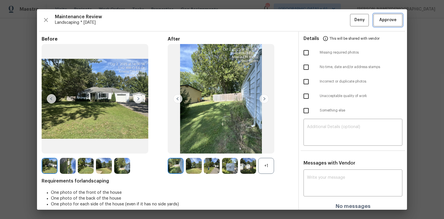
click at [316, 20] on span "Approve" at bounding box center [387, 19] width 17 height 7
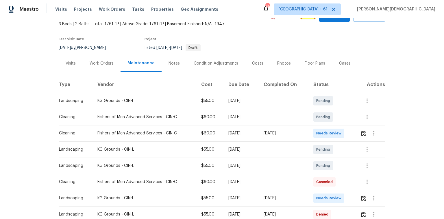
scroll to position [69, 0]
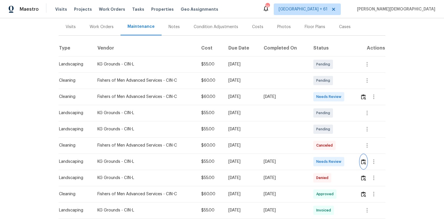
click at [316, 146] on img "button" at bounding box center [363, 161] width 5 height 5
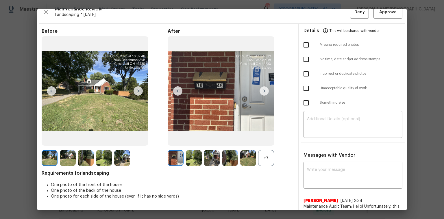
scroll to position [0, 0]
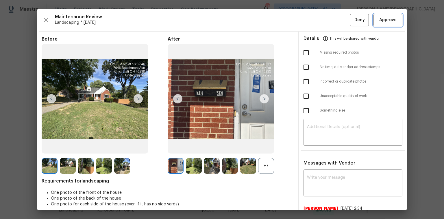
click at [316, 18] on span "Approve" at bounding box center [387, 19] width 17 height 7
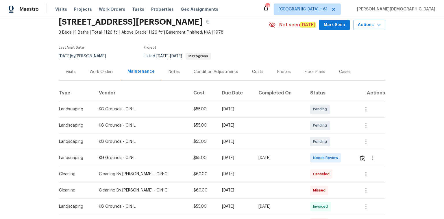
scroll to position [93, 0]
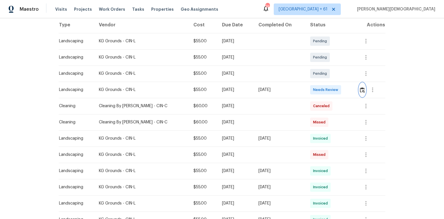
click at [316, 87] on img "button" at bounding box center [362, 89] width 5 height 5
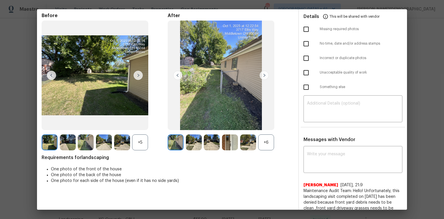
scroll to position [0, 0]
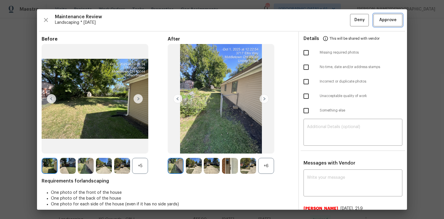
click at [316, 24] on button "Approve" at bounding box center [388, 20] width 29 height 12
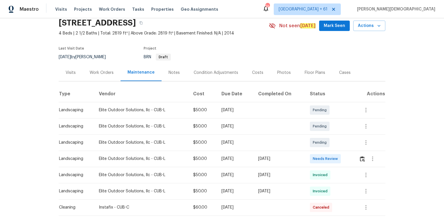
scroll to position [46, 0]
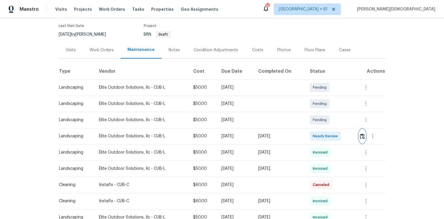
click at [362, 133] on img "button" at bounding box center [362, 135] width 5 height 5
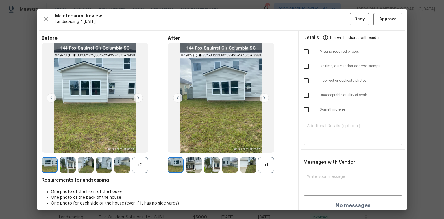
scroll to position [0, 0]
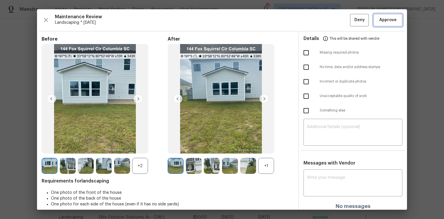
click at [379, 20] on span "Approve" at bounding box center [387, 19] width 17 height 7
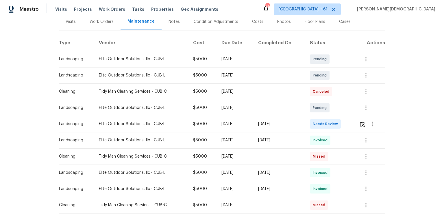
scroll to position [93, 0]
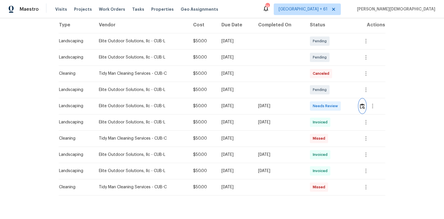
click at [316, 103] on img "button" at bounding box center [362, 105] width 5 height 5
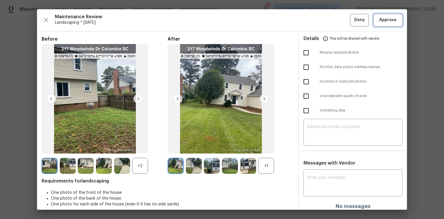
click at [316, 25] on button "Approve" at bounding box center [388, 20] width 29 height 12
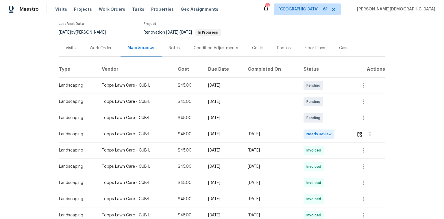
scroll to position [93, 0]
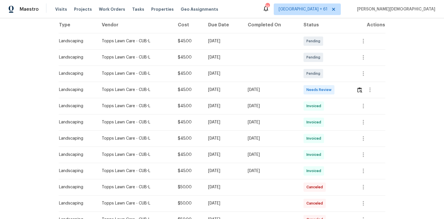
click at [316, 85] on td at bounding box center [369, 90] width 34 height 16
click at [316, 86] on td at bounding box center [369, 90] width 34 height 16
click at [316, 86] on button "button" at bounding box center [360, 90] width 7 height 14
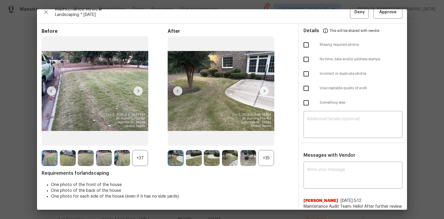
scroll to position [0, 0]
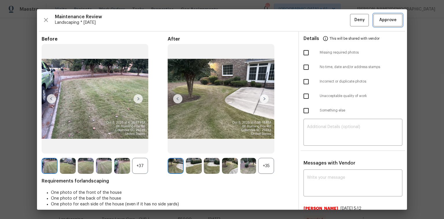
click at [316, 24] on button "Approve" at bounding box center [388, 20] width 29 height 12
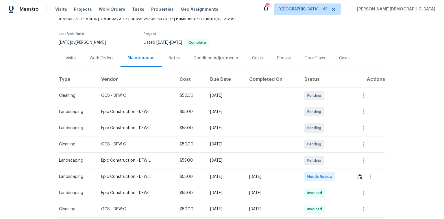
scroll to position [93, 0]
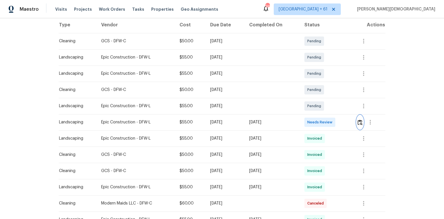
click at [316, 121] on img "button" at bounding box center [360, 121] width 5 height 5
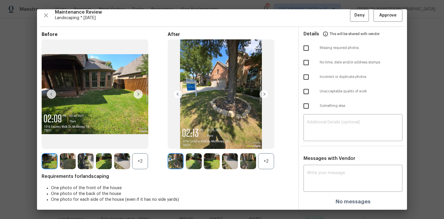
scroll to position [0, 0]
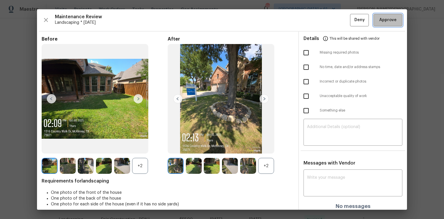
click at [316, 23] on span "Approve" at bounding box center [388, 19] width 20 height 7
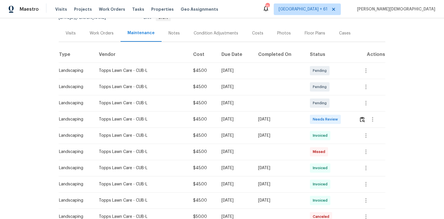
scroll to position [93, 0]
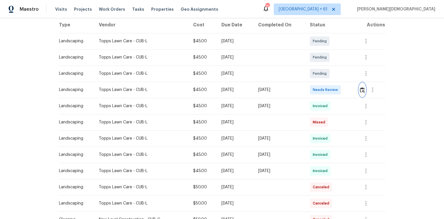
click at [363, 87] on img "button" at bounding box center [362, 89] width 5 height 5
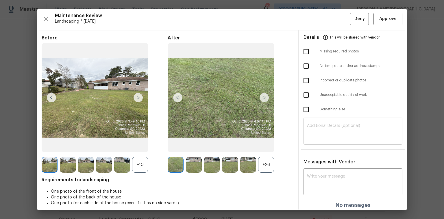
scroll to position [0, 0]
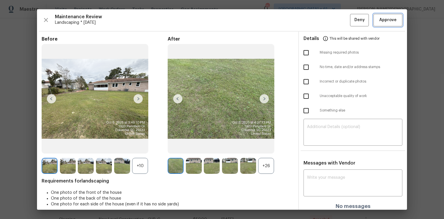
click at [390, 20] on span "Approve" at bounding box center [387, 19] width 17 height 7
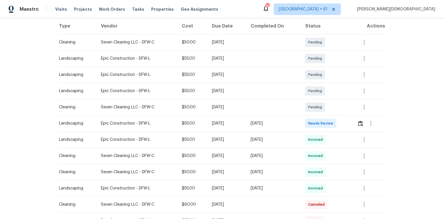
scroll to position [93, 0]
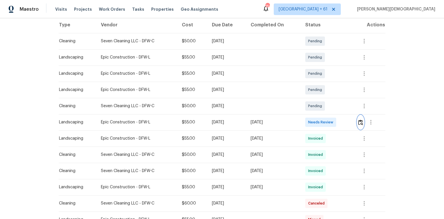
click at [316, 117] on button "button" at bounding box center [360, 122] width 7 height 14
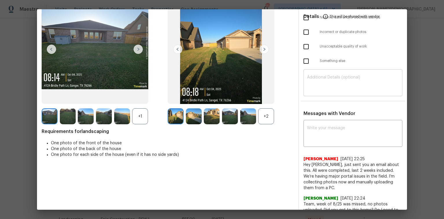
scroll to position [0, 0]
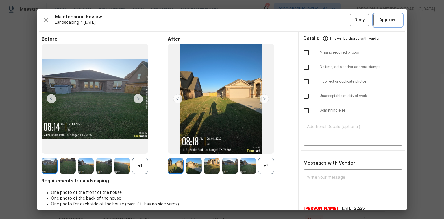
click at [316, 22] on span "Approve" at bounding box center [387, 19] width 17 height 7
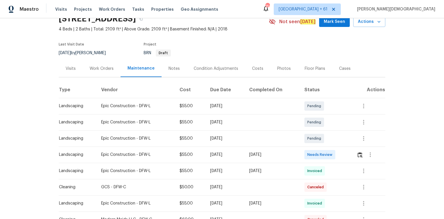
scroll to position [69, 0]
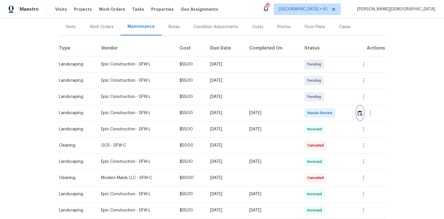
click at [316, 108] on button "button" at bounding box center [360, 113] width 7 height 14
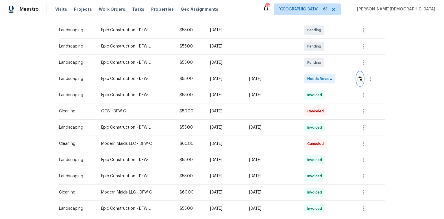
scroll to position [139, 0]
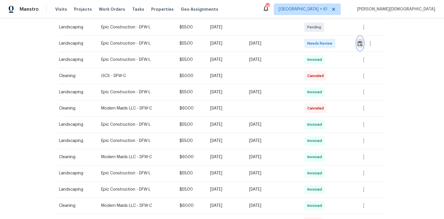
click at [316, 42] on img "button" at bounding box center [360, 43] width 5 height 5
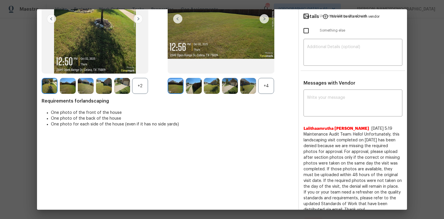
scroll to position [0, 0]
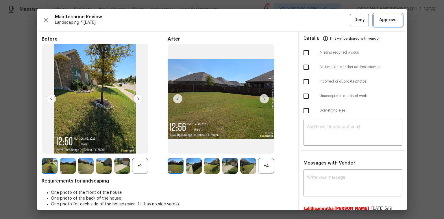
click at [316, 24] on button "Approve" at bounding box center [388, 20] width 29 height 12
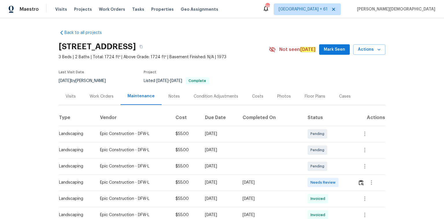
scroll to position [69, 0]
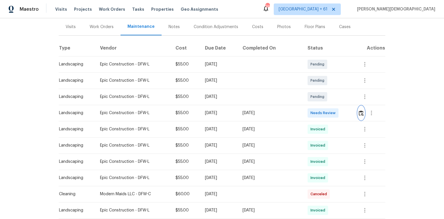
click at [316, 110] on img "button" at bounding box center [361, 112] width 5 height 5
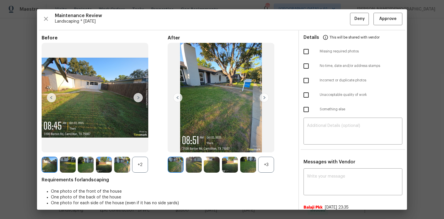
scroll to position [0, 0]
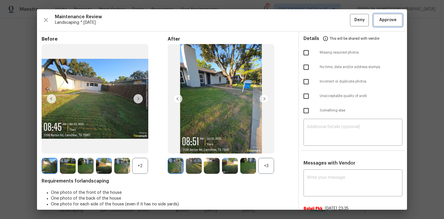
click at [316, 21] on span "Approve" at bounding box center [387, 19] width 17 height 7
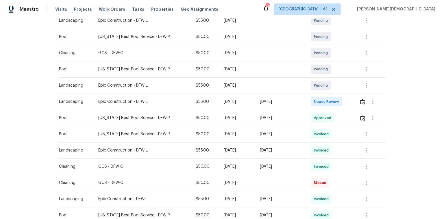
scroll to position [162, 0]
click at [316, 99] on td at bounding box center [370, 101] width 31 height 16
click at [316, 99] on img "button" at bounding box center [362, 101] width 5 height 5
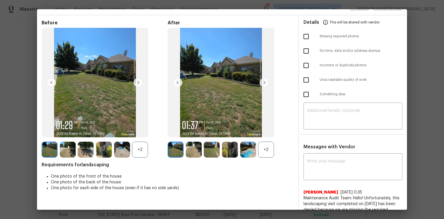
scroll to position [0, 0]
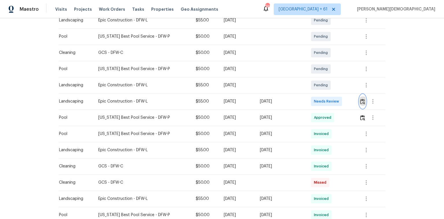
click at [316, 99] on img "button" at bounding box center [362, 101] width 5 height 5
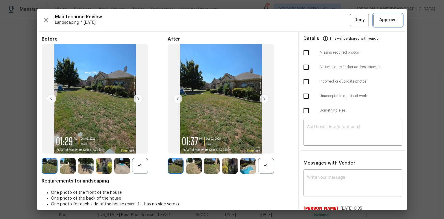
click at [316, 24] on button "Approve" at bounding box center [388, 20] width 29 height 12
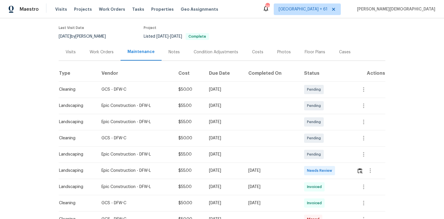
scroll to position [69, 0]
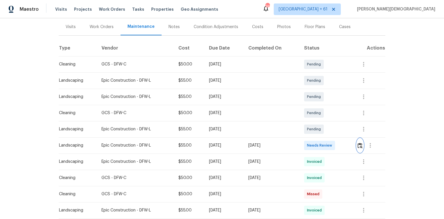
click at [316, 143] on img "button" at bounding box center [360, 145] width 5 height 5
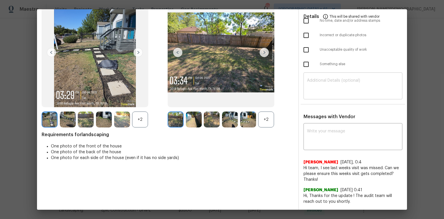
scroll to position [0, 0]
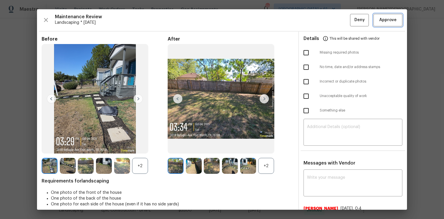
click at [316, 19] on span "Approve" at bounding box center [387, 19] width 17 height 7
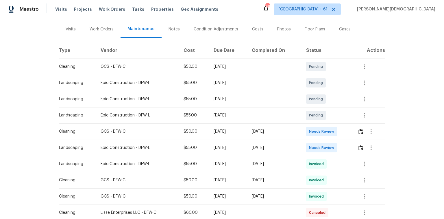
scroll to position [69, 0]
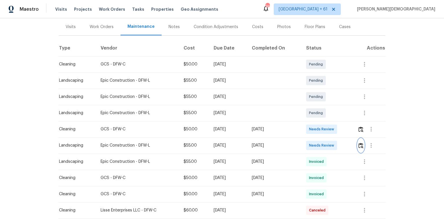
click at [316, 143] on img "button" at bounding box center [361, 145] width 5 height 5
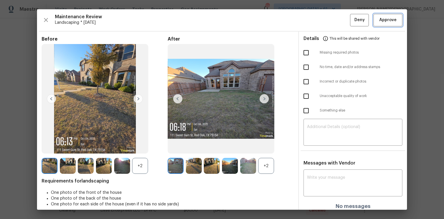
click at [316, 21] on span "Approve" at bounding box center [387, 19] width 17 height 7
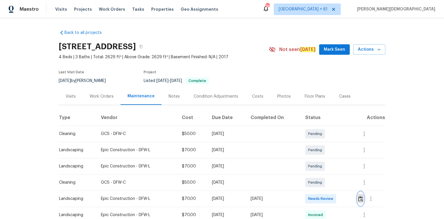
click at [316, 146] on img "button" at bounding box center [360, 198] width 5 height 5
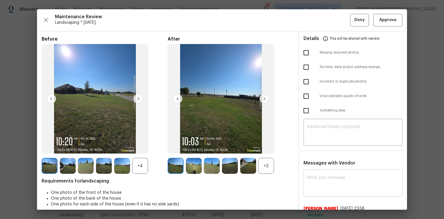
click at [316, 146] on textarea at bounding box center [353, 183] width 92 height 16
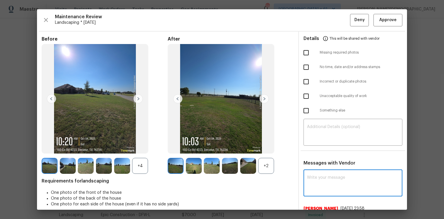
paste textarea "Maintenance Audit Team: Hello! After further review, the visit has been approve…"
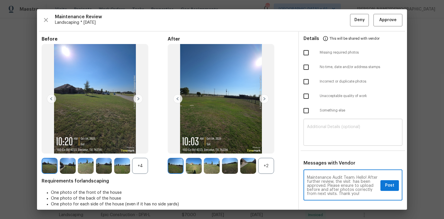
type textarea "Maintenance Audit Team: Hello! After further review, the visit has been approve…"
click at [316, 138] on div "​" at bounding box center [353, 132] width 99 height 25
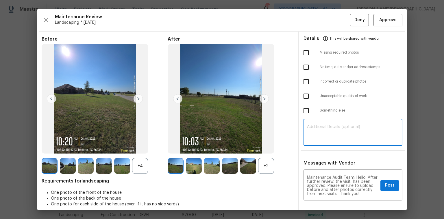
paste textarea "Maintenance Audit Team: Hello! After further review, the visit has been approve…"
type textarea "Maintenance Audit Team: Hello! After further review, the visit has been approve…"
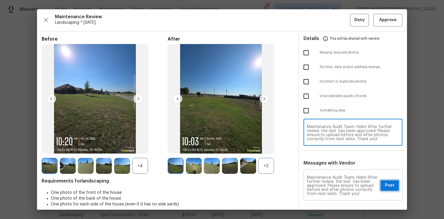
click at [316, 146] on span "Post" at bounding box center [389, 185] width 9 height 7
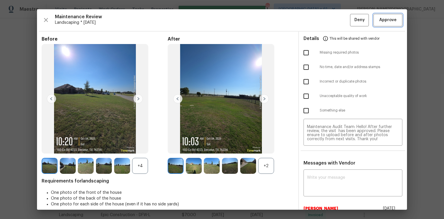
click at [316, 19] on span "Approve" at bounding box center [387, 19] width 17 height 7
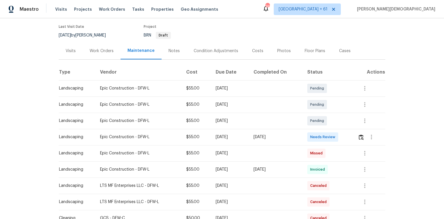
scroll to position [69, 0]
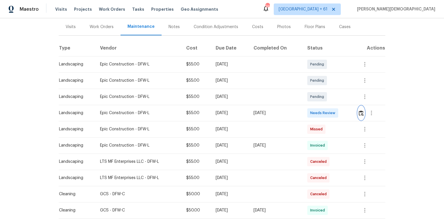
click at [316, 111] on img "button" at bounding box center [361, 112] width 5 height 5
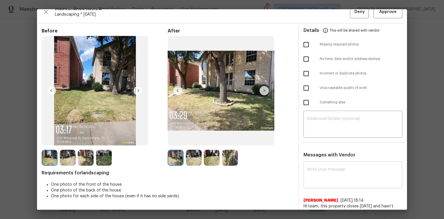
scroll to position [0, 0]
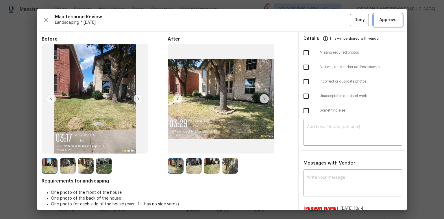
click at [316, 25] on button "Approve" at bounding box center [388, 20] width 29 height 12
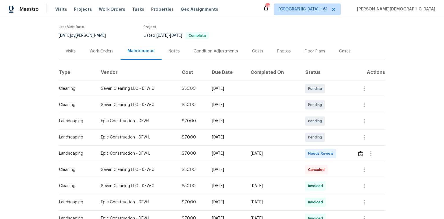
scroll to position [69, 0]
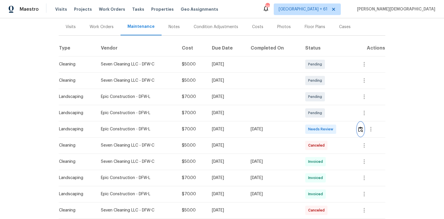
click at [239, 126] on button "button" at bounding box center [360, 129] width 7 height 14
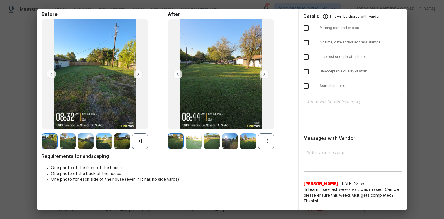
scroll to position [0, 0]
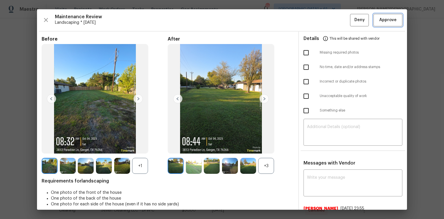
click at [239, 21] on span "Approve" at bounding box center [387, 19] width 17 height 7
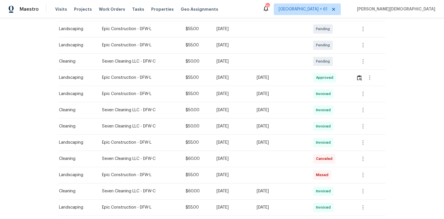
scroll to position [139, 0]
